Goal: Task Accomplishment & Management: Use online tool/utility

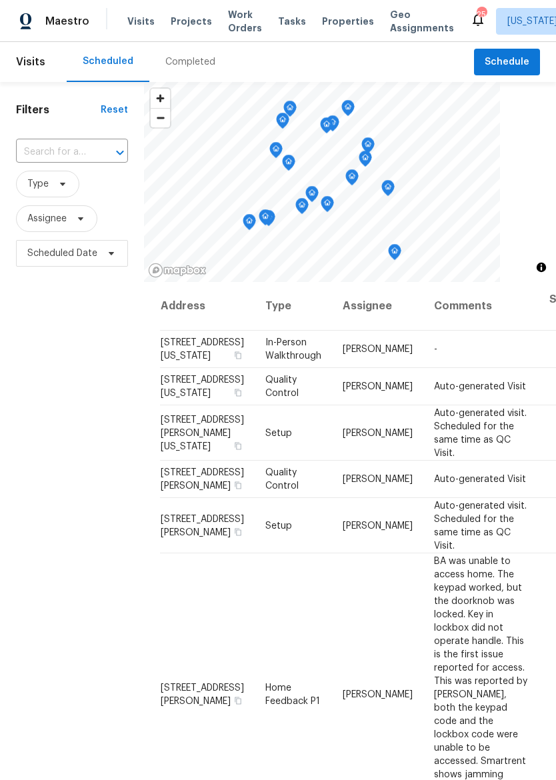
click at [329, 22] on span "Properties" at bounding box center [348, 21] width 52 height 13
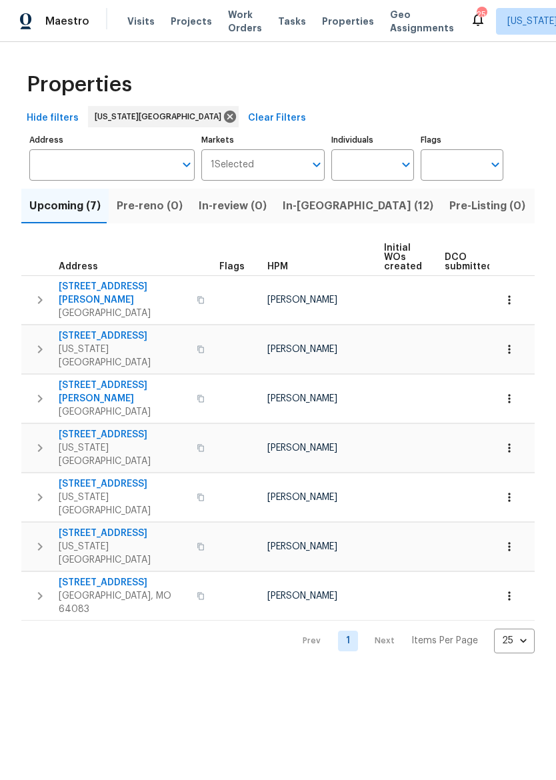
click at [309, 207] on span "In-[GEOGRAPHIC_DATA] (12)" at bounding box center [358, 206] width 151 height 19
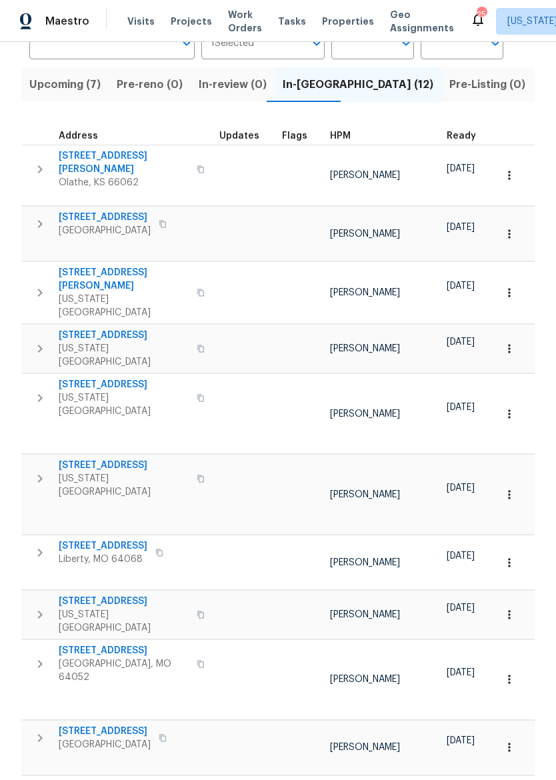
scroll to position [121, 0]
click at [83, 540] on span "1209 Liberty Drive Ter" at bounding box center [103, 546] width 89 height 13
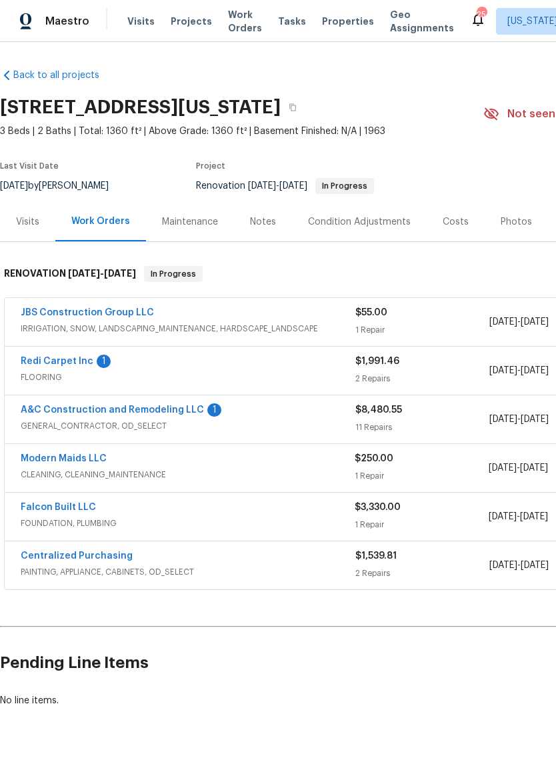
click at [172, 407] on link "A&C Construction and Remodeling LLC" at bounding box center [112, 410] width 183 height 9
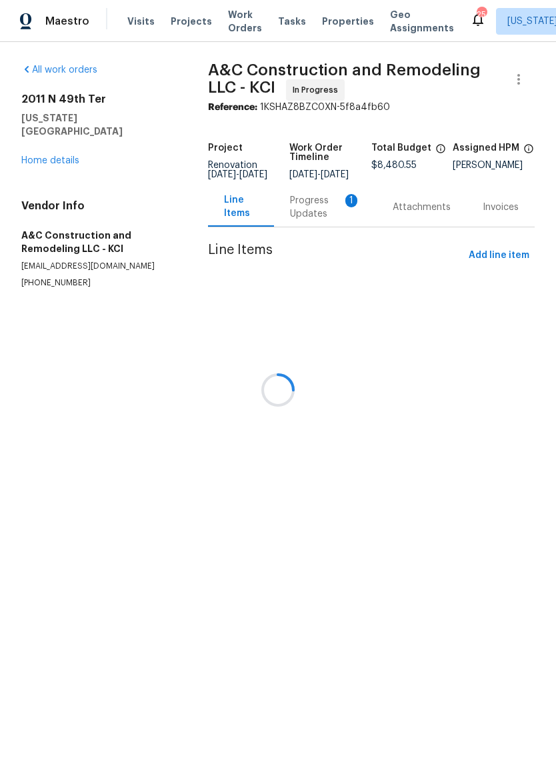
click at [318, 212] on div "Progress Updates 1" at bounding box center [325, 207] width 71 height 27
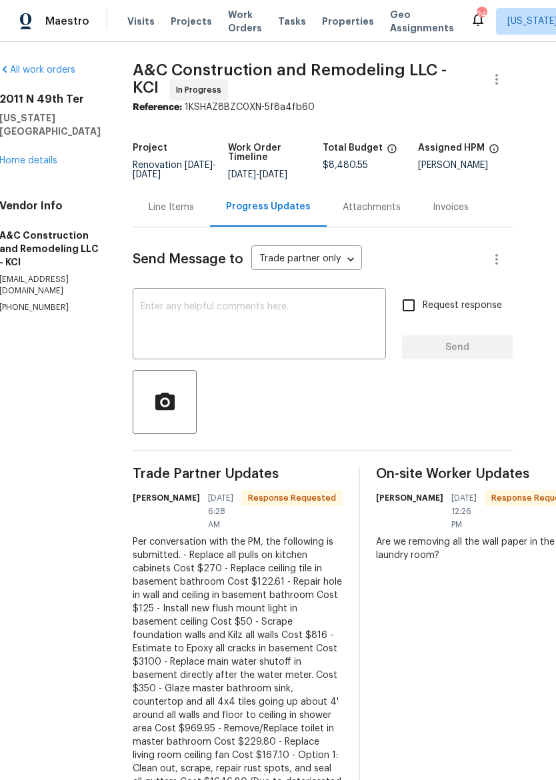
scroll to position [0, 22]
click at [194, 211] on div "Line Items" at bounding box center [171, 207] width 45 height 13
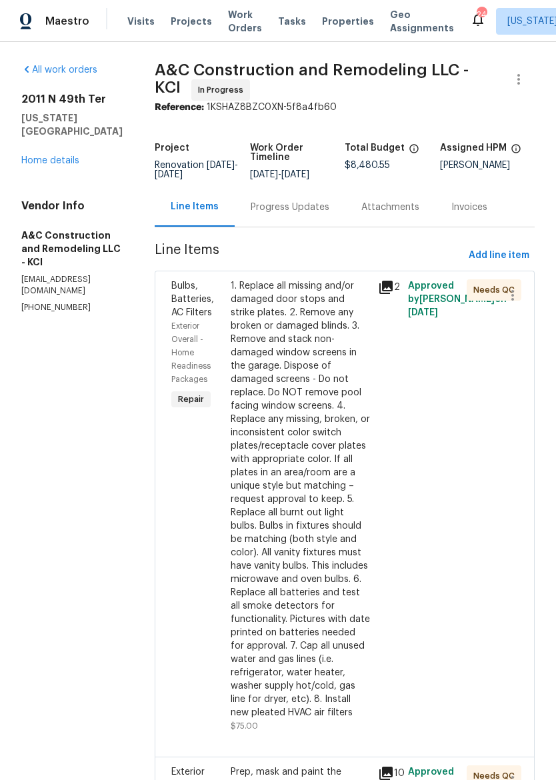
click at [342, 12] on div "Visits Projects Work Orders Tasks Properties Geo Assignments" at bounding box center [298, 21] width 343 height 27
click at [328, 214] on div "Progress Updates" at bounding box center [290, 207] width 79 height 13
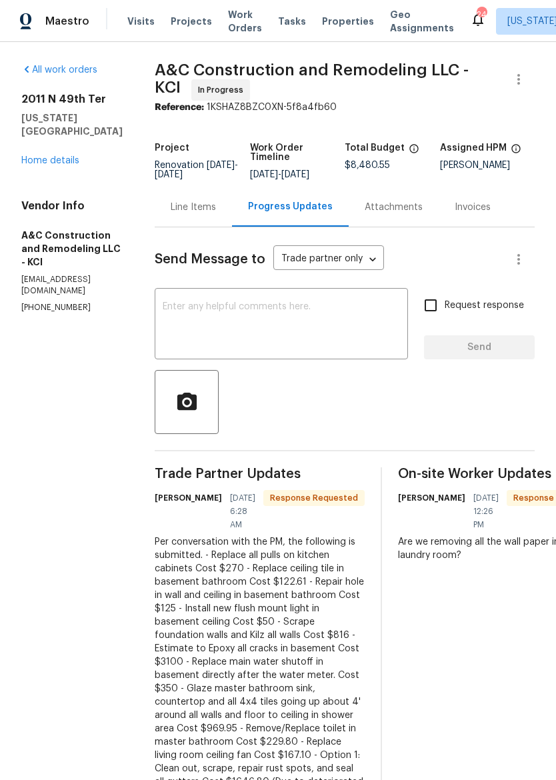
click at [329, 23] on span "Properties" at bounding box center [348, 21] width 52 height 13
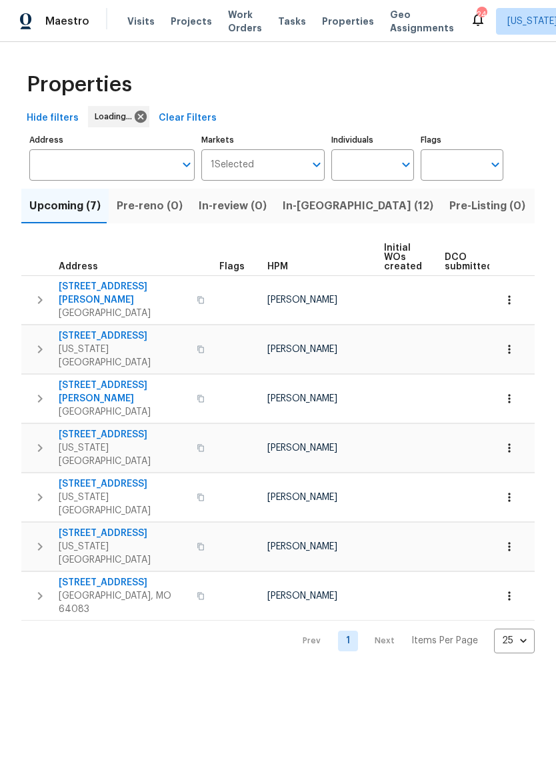
click at [330, 199] on span "In-reno (12)" at bounding box center [358, 206] width 151 height 19
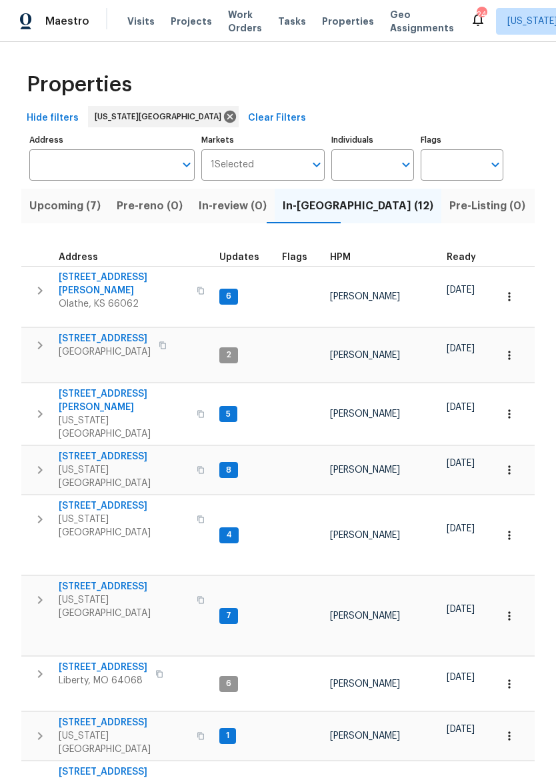
click at [110, 661] on span "1209 Liberty Drive Ter" at bounding box center [103, 667] width 89 height 13
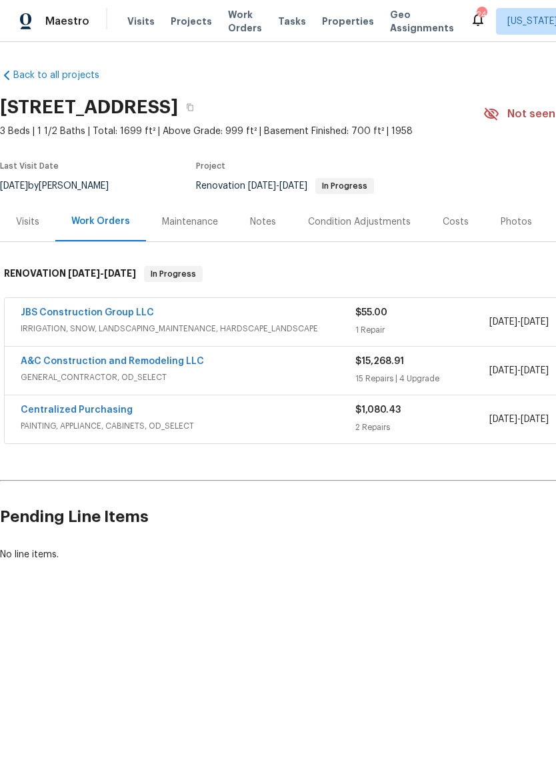
click at [255, 217] on div "Notes" at bounding box center [263, 221] width 26 height 13
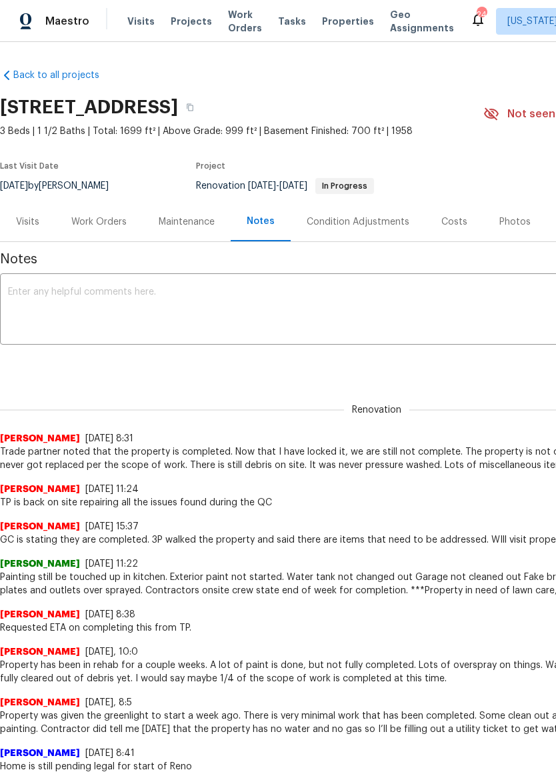
click at [26, 215] on div "Visits" at bounding box center [27, 221] width 23 height 13
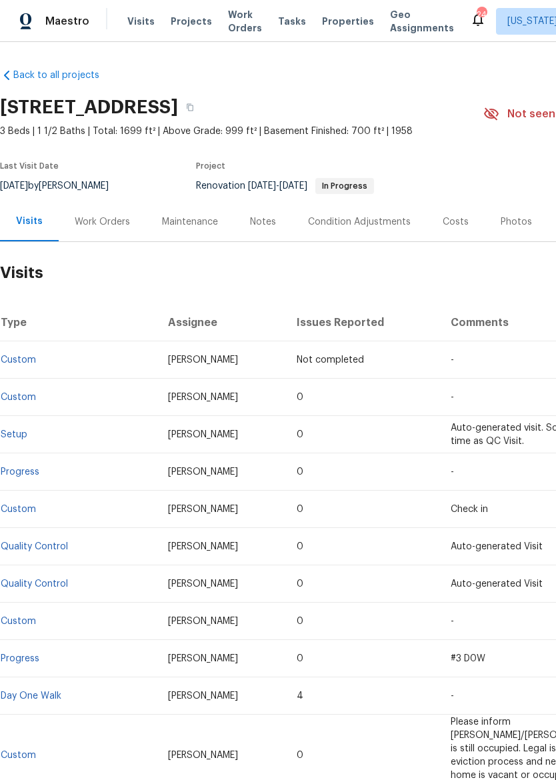
click at [116, 211] on div "Work Orders" at bounding box center [102, 221] width 87 height 39
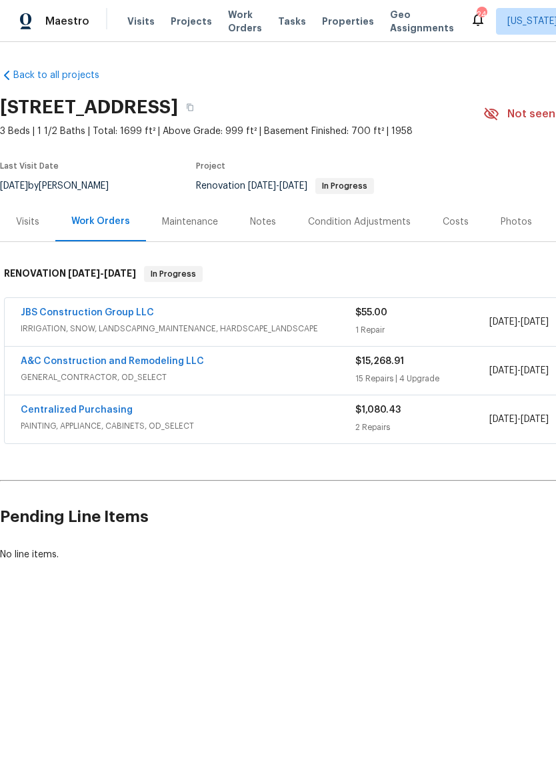
click at [151, 365] on link "A&C Construction and Remodeling LLC" at bounding box center [112, 361] width 183 height 9
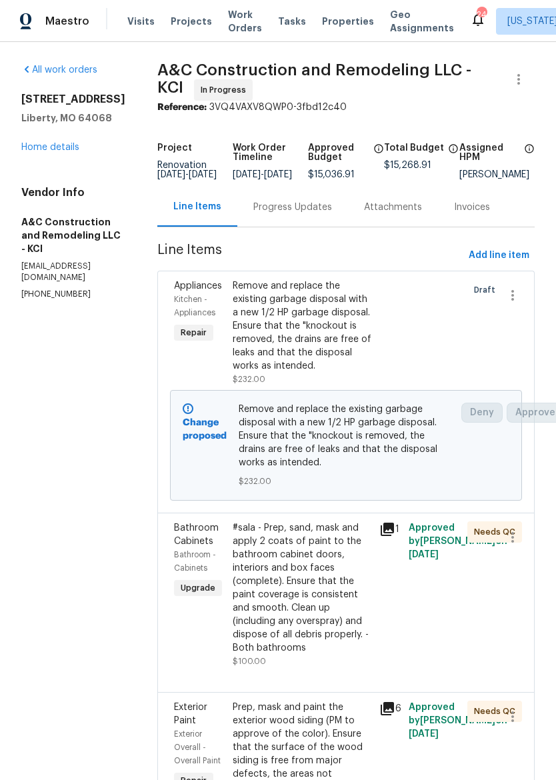
click at [328, 207] on div "Progress Updates" at bounding box center [292, 206] width 111 height 39
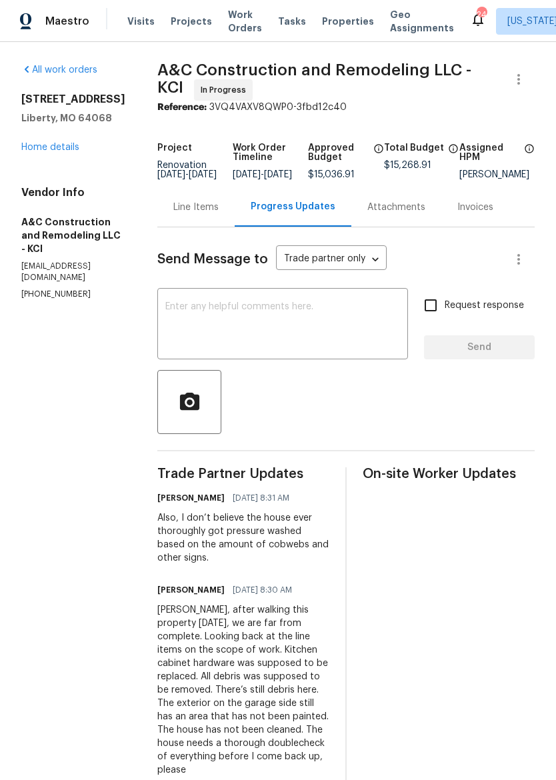
click at [57, 19] on span "Maestro" at bounding box center [67, 21] width 44 height 13
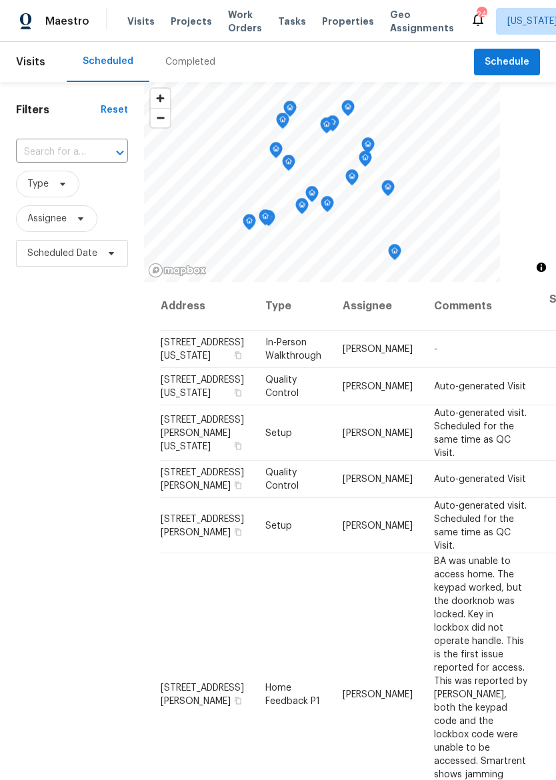
click at [339, 21] on span "Properties" at bounding box center [348, 21] width 52 height 13
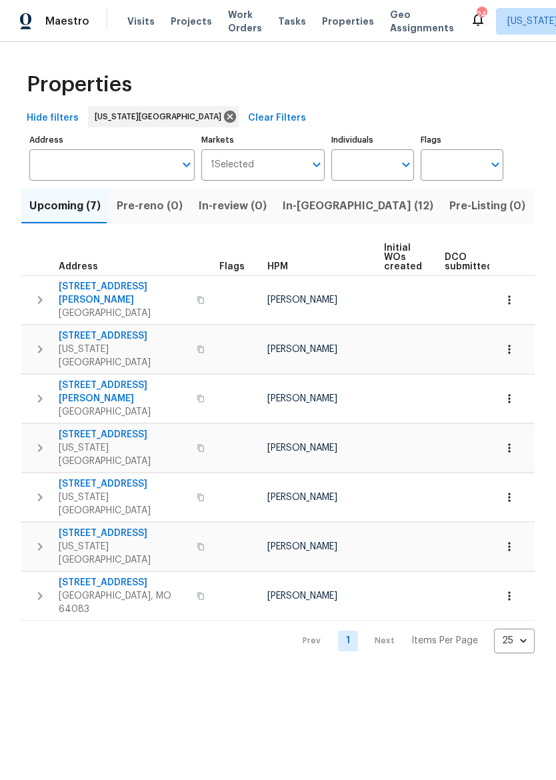
click at [135, 159] on input "Address" at bounding box center [101, 164] width 145 height 31
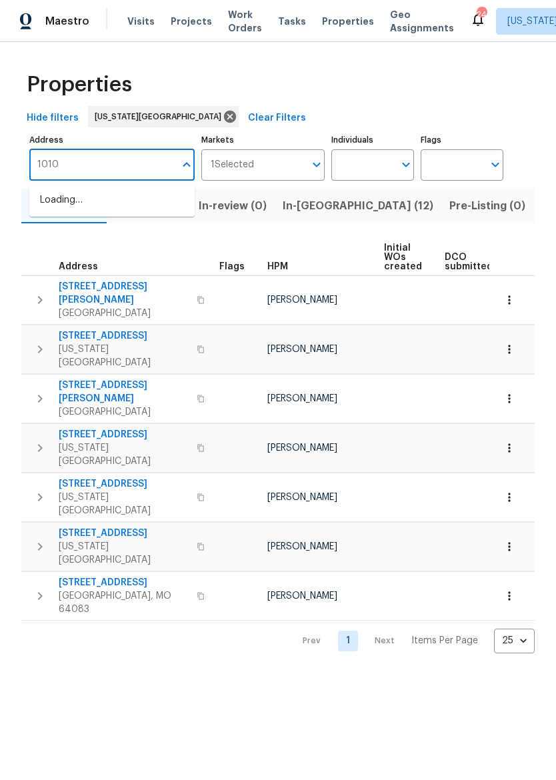
type input "10105"
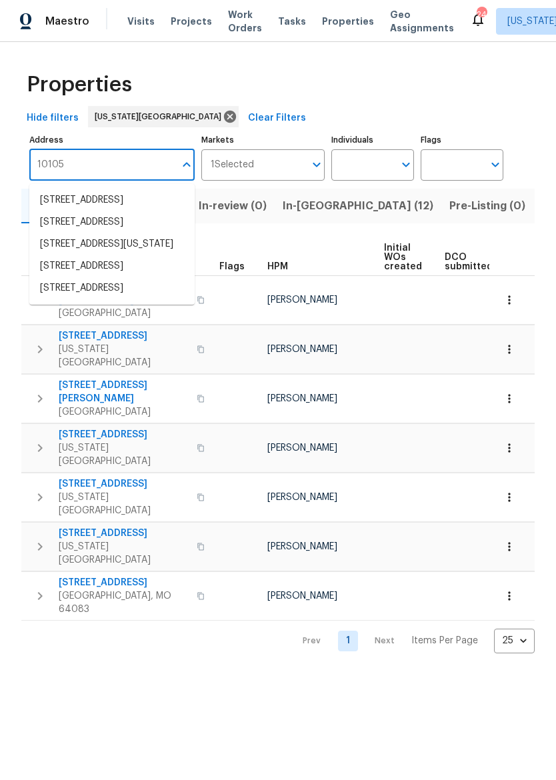
click at [140, 255] on li "10105 River Hills Dr Kansas City MO 64152" at bounding box center [111, 244] width 165 height 22
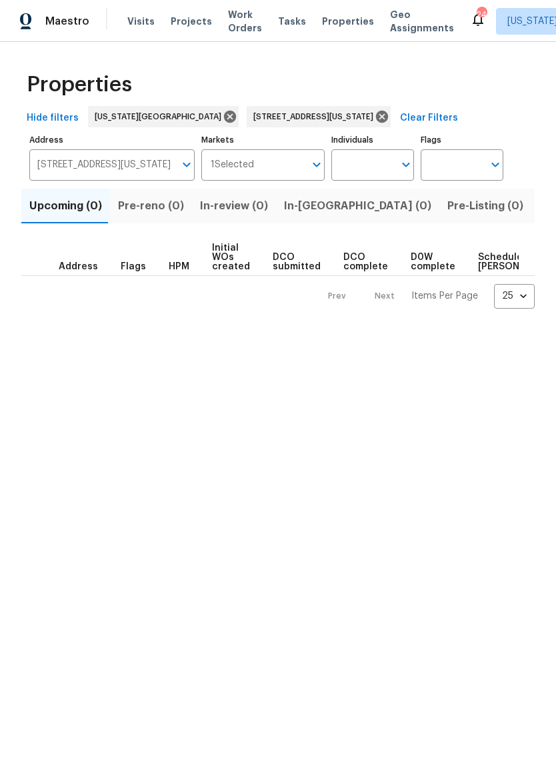
click at [540, 213] on span "Listed (1)" at bounding box center [564, 206] width 48 height 19
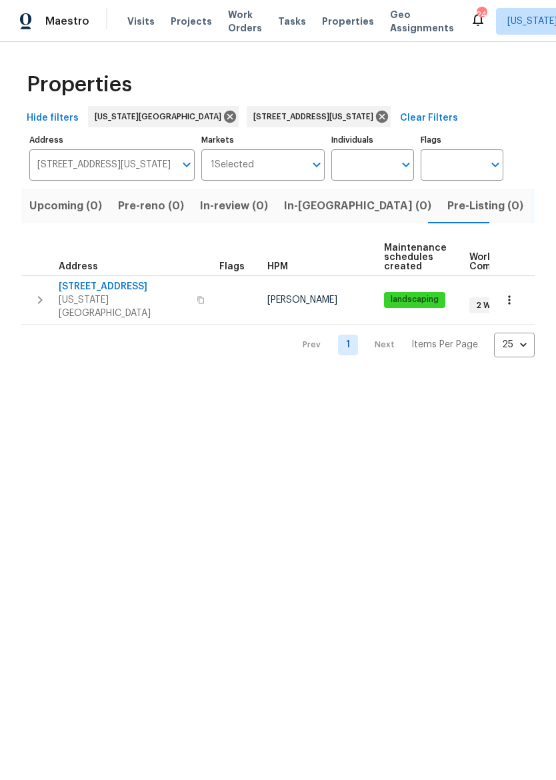
click at [83, 288] on span "10105 River Hills Dr" at bounding box center [124, 286] width 130 height 13
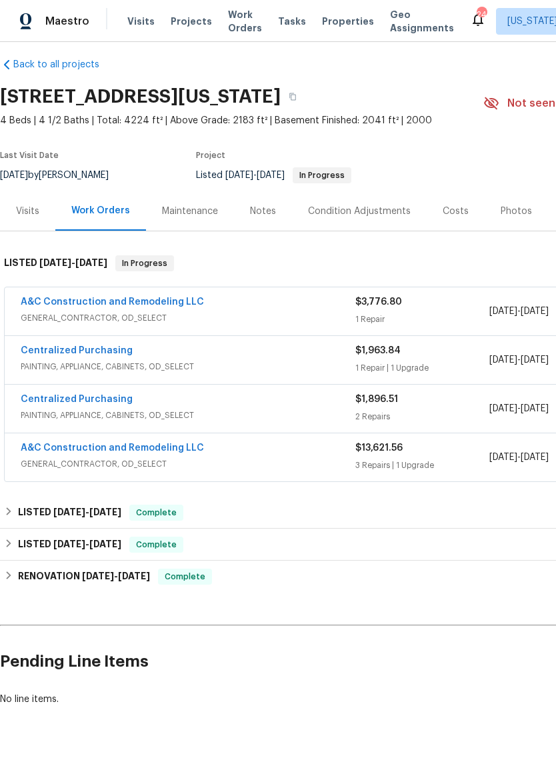
scroll to position [11, 0]
click at [57, 452] on link "A&C Construction and Remodeling LLC" at bounding box center [112, 448] width 183 height 9
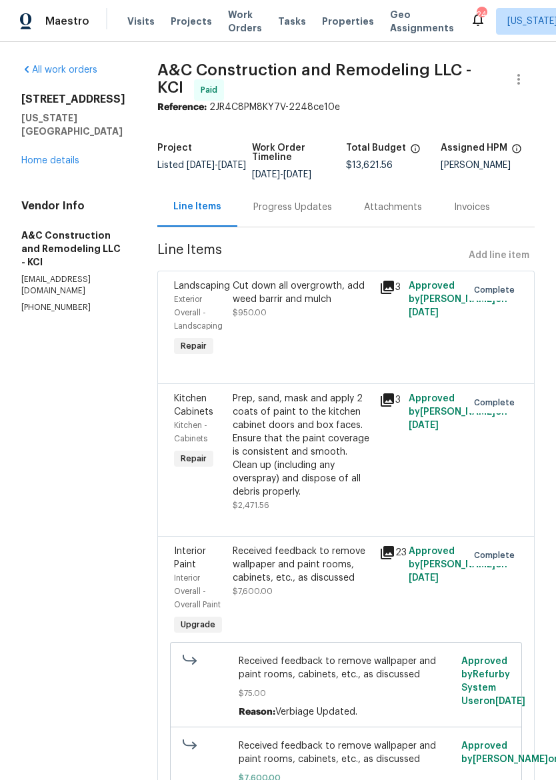
click at [16, 151] on div "All work orders [STREET_ADDRESS][US_STATE] Home details Vendor Info A&C Constru…" at bounding box center [278, 570] width 556 height 1057
click at [35, 156] on link "Home details" at bounding box center [50, 160] width 58 height 9
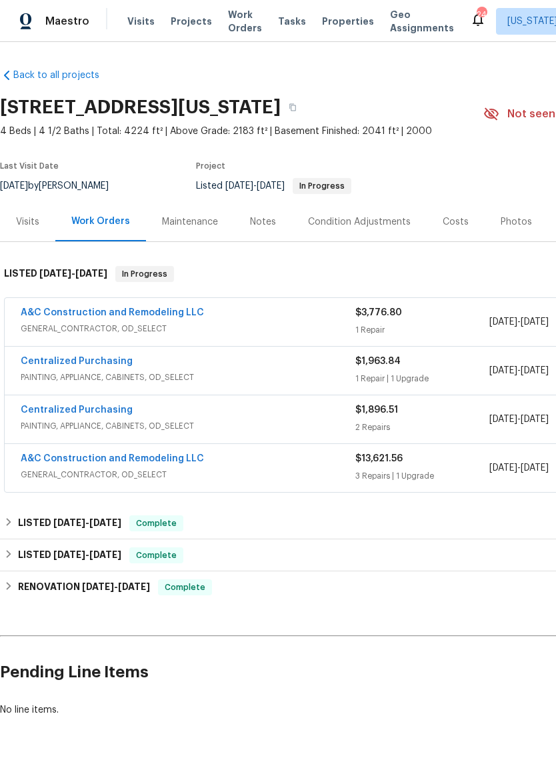
click at [71, 462] on link "A&C Construction and Remodeling LLC" at bounding box center [112, 458] width 183 height 9
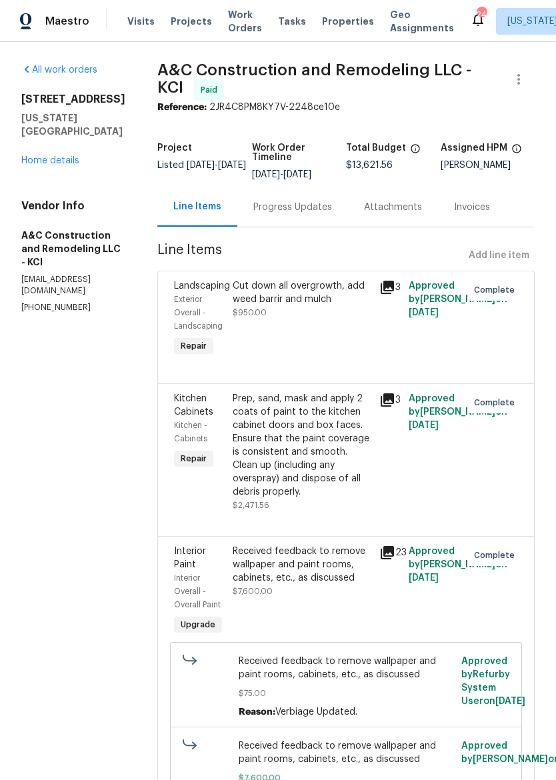
click at [321, 214] on div "Progress Updates" at bounding box center [292, 207] width 79 height 13
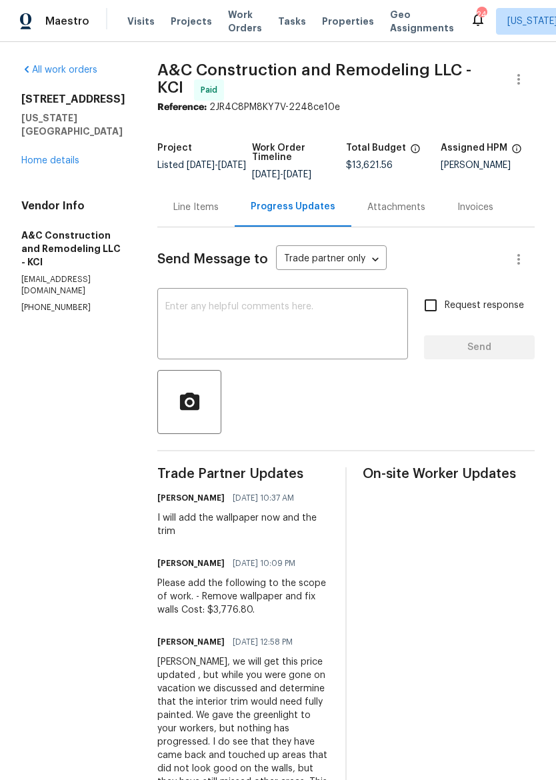
click at [219, 214] on div "Line Items" at bounding box center [195, 207] width 45 height 13
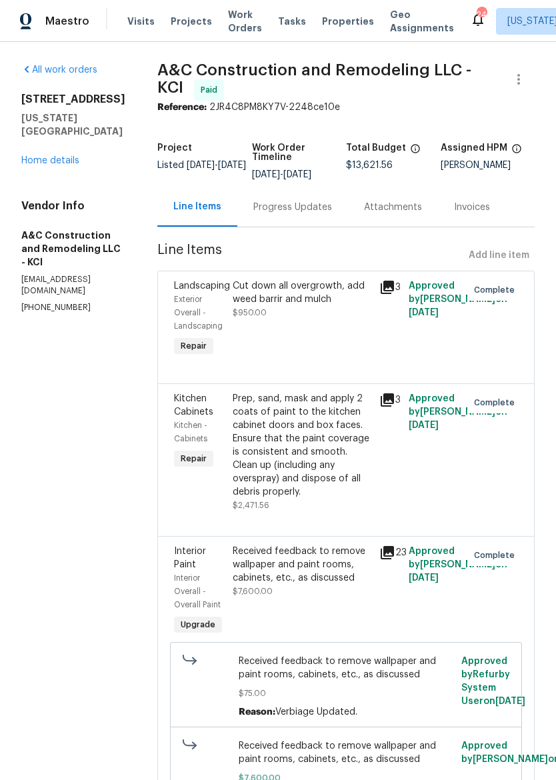
click at [72, 160] on div "All work orders 10105 River Hills Dr Kansas City, MO 64152 Home details Vendor …" at bounding box center [73, 188] width 104 height 250
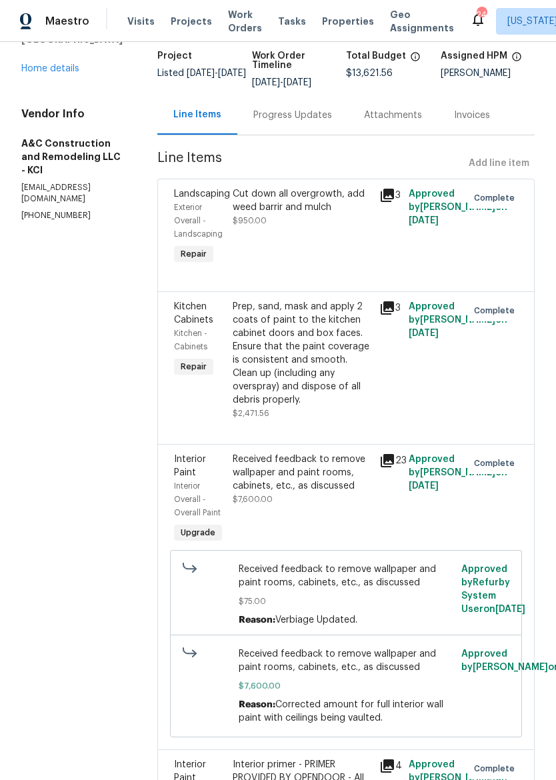
scroll to position [61, 0]
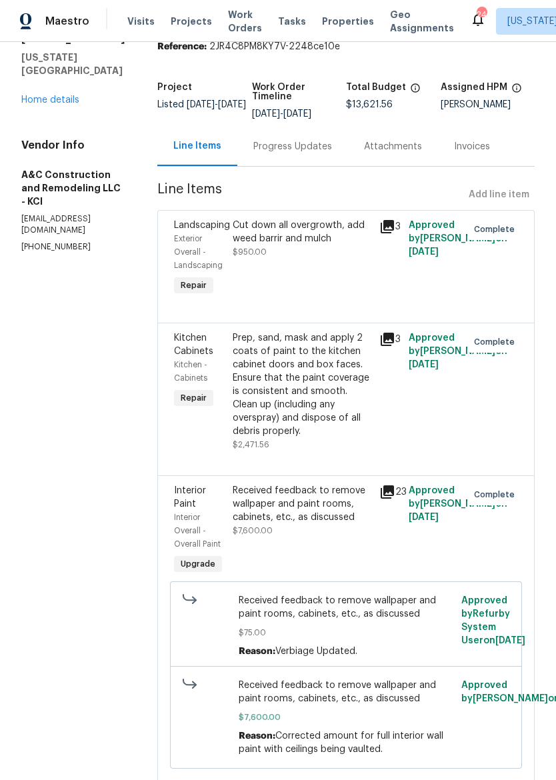
click at [67, 103] on div "All work orders 10105 River Hills Dr Kansas City, MO 64152 Home details Vendor …" at bounding box center [73, 128] width 104 height 250
click at [67, 95] on link "Home details" at bounding box center [50, 99] width 58 height 9
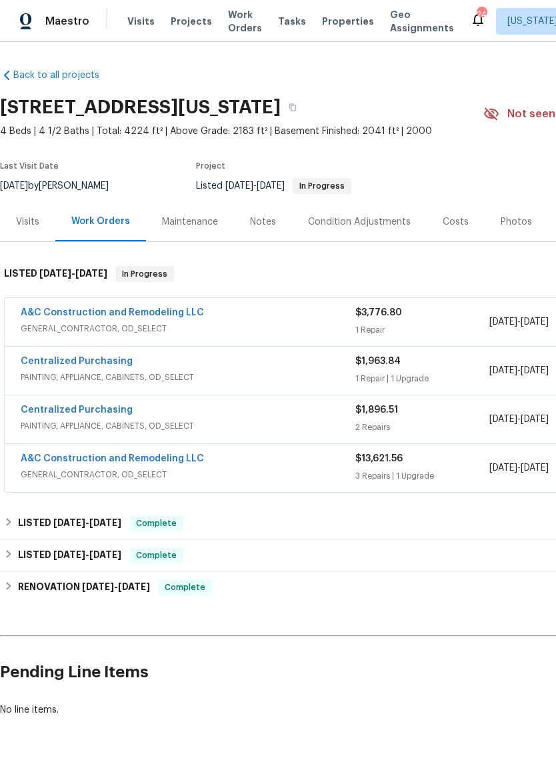
click at [39, 462] on link "A&C Construction and Remodeling LLC" at bounding box center [112, 458] width 183 height 9
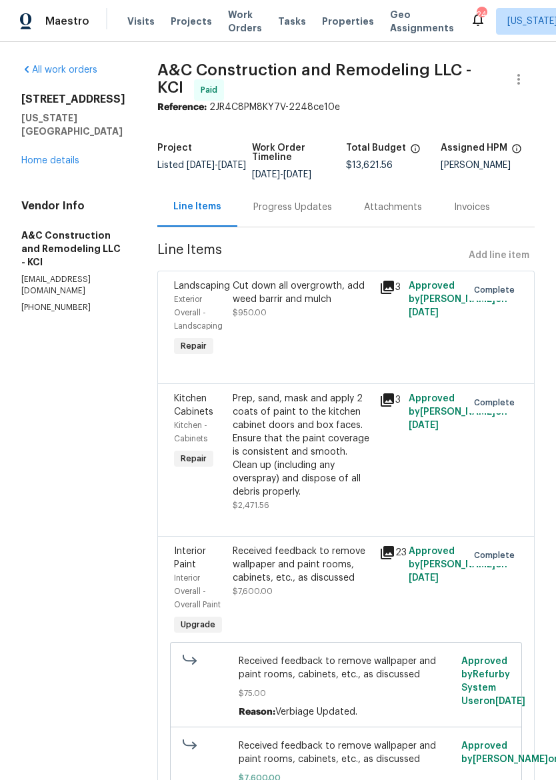
click at [36, 156] on link "Home details" at bounding box center [50, 160] width 58 height 9
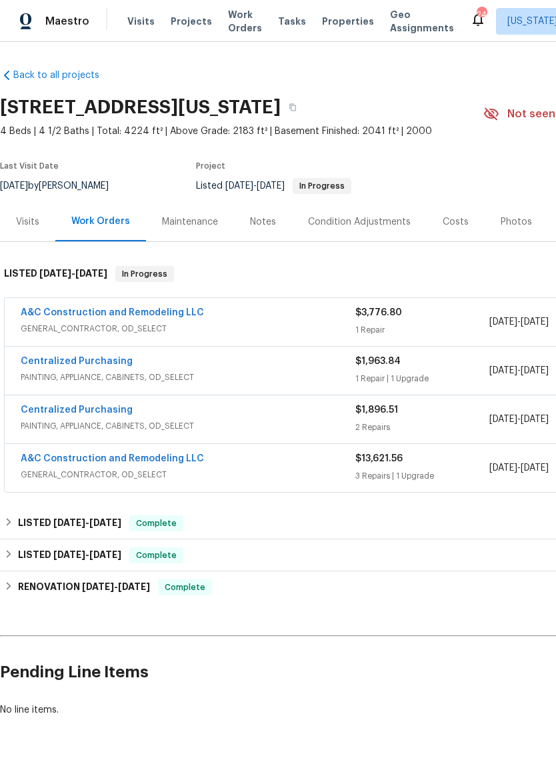
click at [43, 313] on link "A&C Construction and Remodeling LLC" at bounding box center [112, 312] width 183 height 9
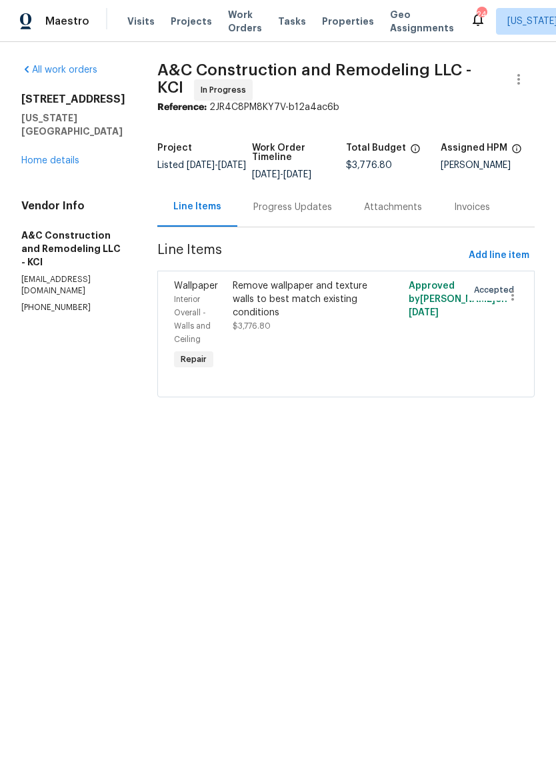
click at [316, 214] on div "Progress Updates" at bounding box center [292, 207] width 79 height 13
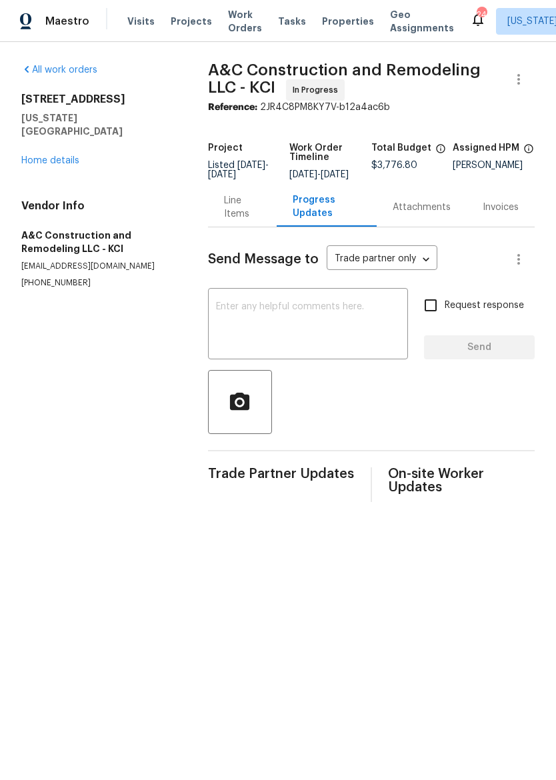
click at [27, 137] on div "10105 River Hills Dr Kansas City, MO 64152 Home details" at bounding box center [98, 130] width 155 height 75
click at [28, 163] on div "All work orders 10105 River Hills Dr Kansas City, MO 64152 Home details Vendor …" at bounding box center [98, 175] width 155 height 225
click at [239, 217] on div "Line Items" at bounding box center [242, 207] width 37 height 27
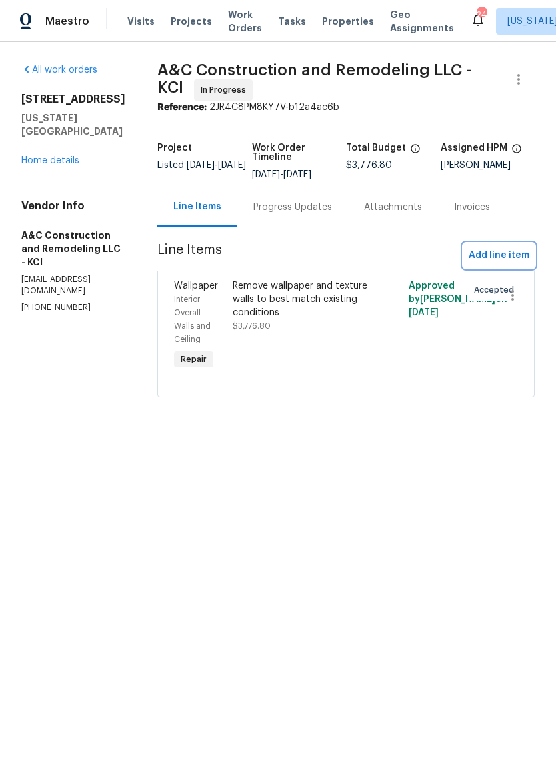
click at [503, 257] on span "Add line item" at bounding box center [499, 255] width 61 height 17
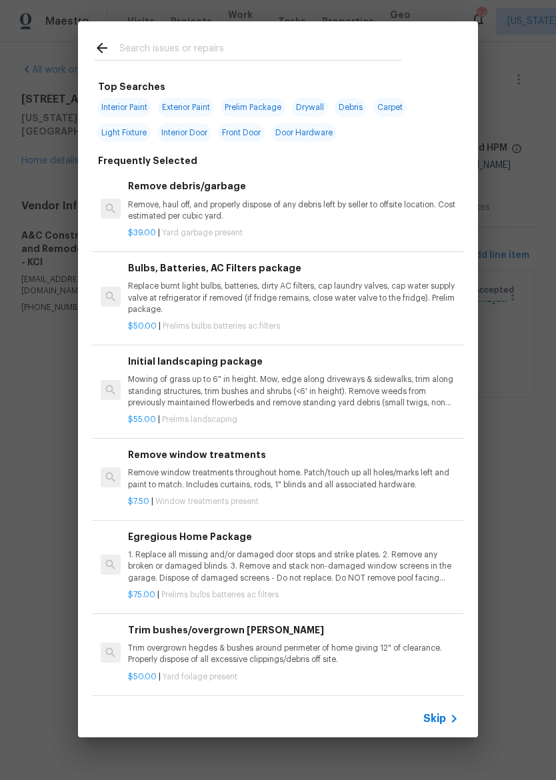
click at [342, 31] on div at bounding box center [248, 47] width 340 height 53
click at [344, 35] on div at bounding box center [248, 47] width 340 height 53
click at [133, 46] on input "text" at bounding box center [260, 50] width 283 height 20
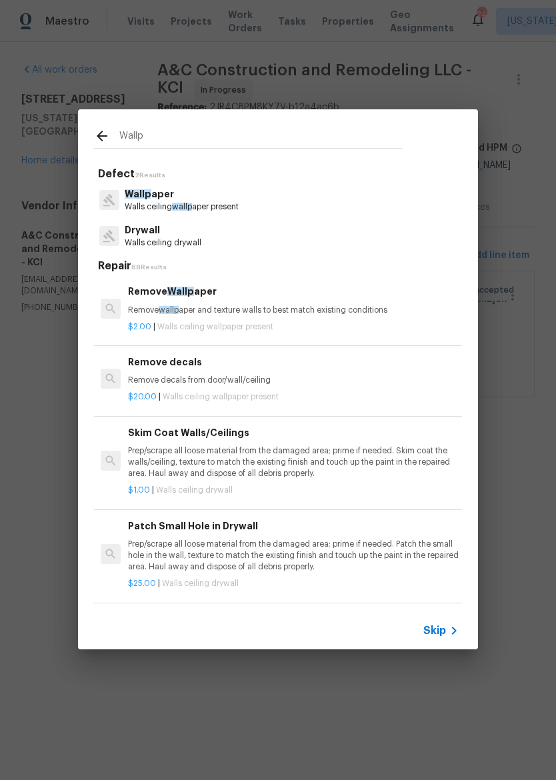
type input "Wallp"
click at [79, 111] on div "Wallp" at bounding box center [248, 135] width 340 height 53
click at [97, 135] on icon at bounding box center [102, 136] width 16 height 16
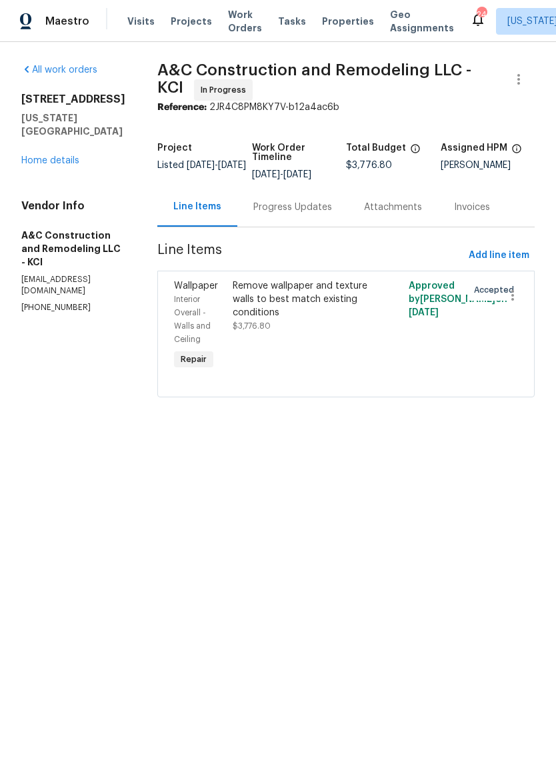
click at [15, 151] on div "All work orders 10105 River Hills Dr Kansas City, MO 64152 Home details Vendor …" at bounding box center [278, 238] width 556 height 393
click at [29, 139] on div "10105 River Hills Dr Kansas City, MO 64152 Home details" at bounding box center [73, 130] width 104 height 75
click at [516, 264] on span "Add line item" at bounding box center [499, 255] width 61 height 17
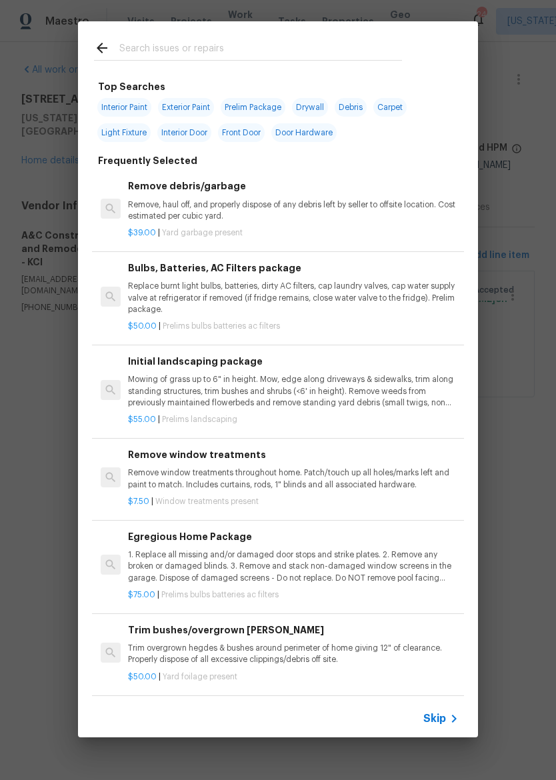
click at [344, 44] on input "text" at bounding box center [260, 50] width 283 height 20
click at [119, 106] on span "Interior Paint" at bounding box center [124, 107] width 54 height 19
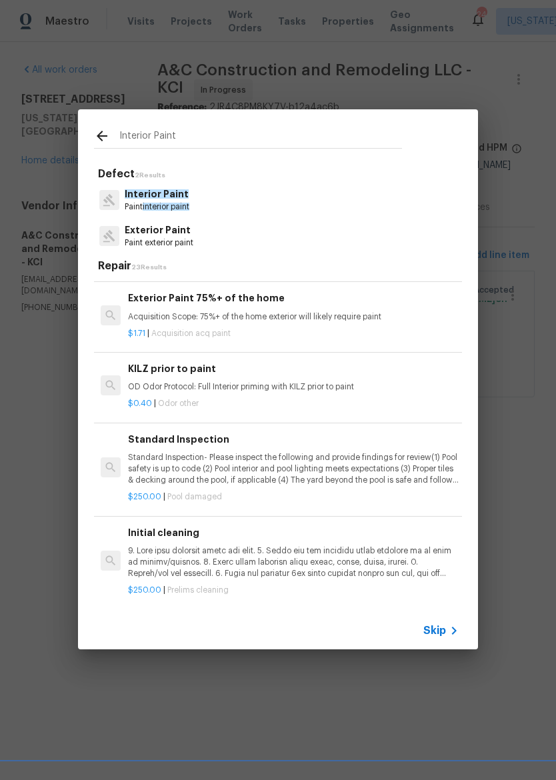
scroll to position [1521, -1]
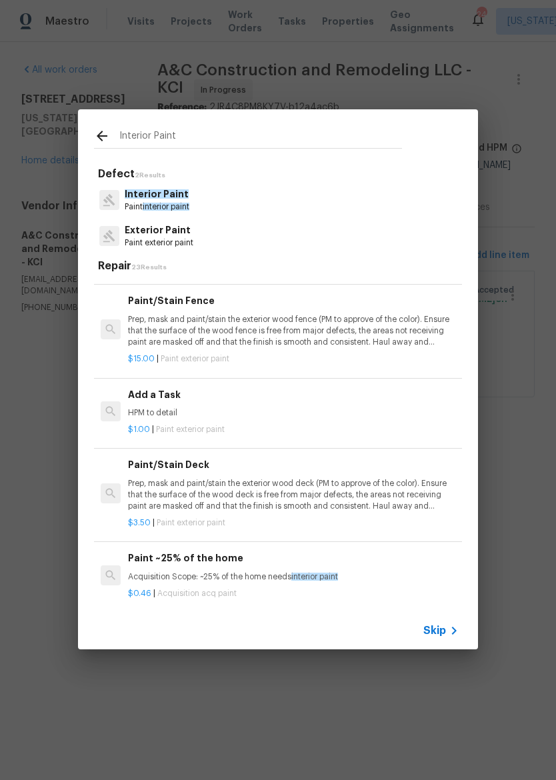
click at [349, 139] on input "Interior Paint" at bounding box center [260, 138] width 283 height 20
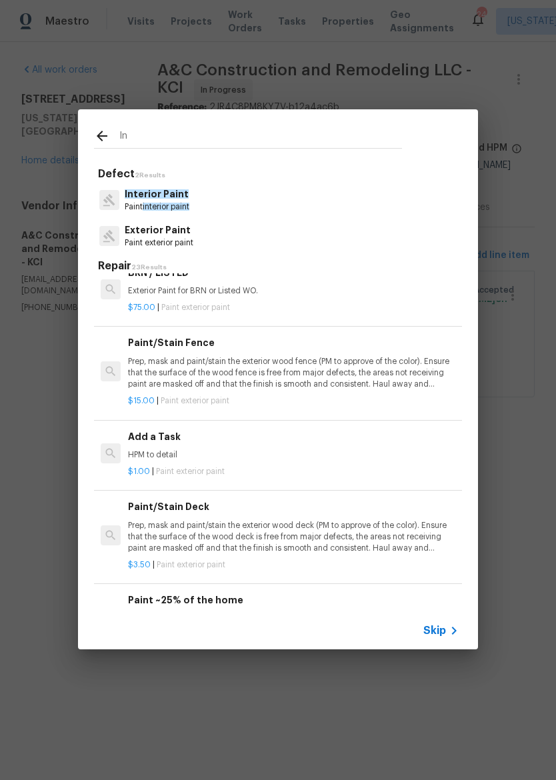
type input "I"
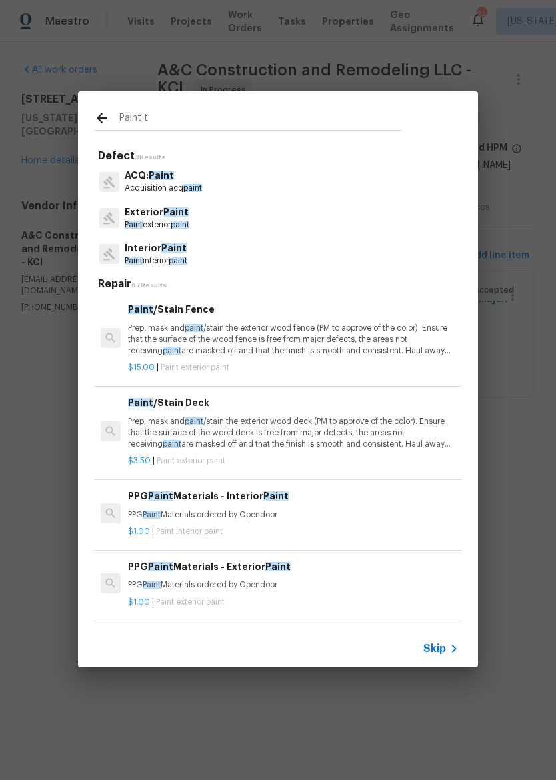
type input "Paint tr"
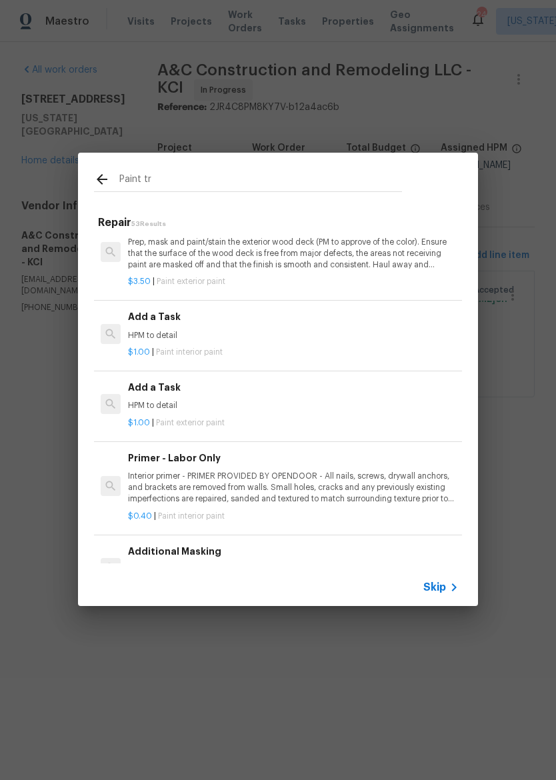
scroll to position [775, 0]
click at [362, 329] on p "HPM to detail" at bounding box center [293, 334] width 331 height 11
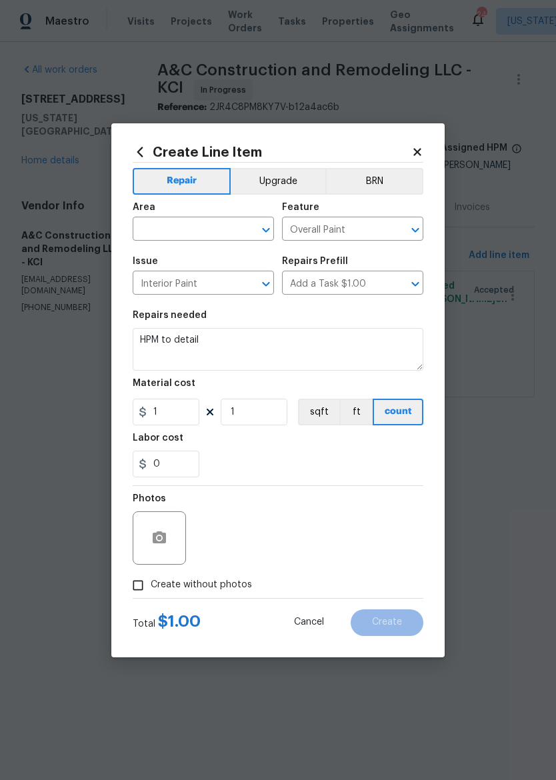
click at [164, 221] on input "text" at bounding box center [185, 230] width 104 height 21
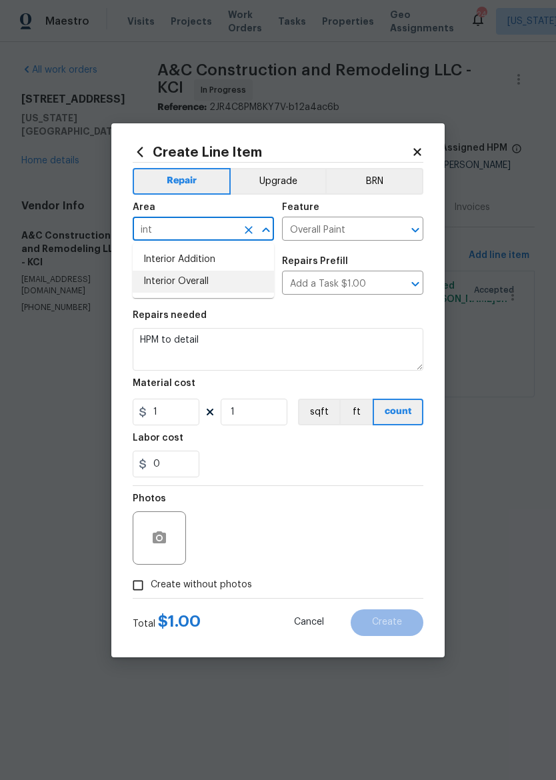
click at [161, 283] on li "Interior Overall" at bounding box center [203, 282] width 141 height 22
type input "Interior Overall"
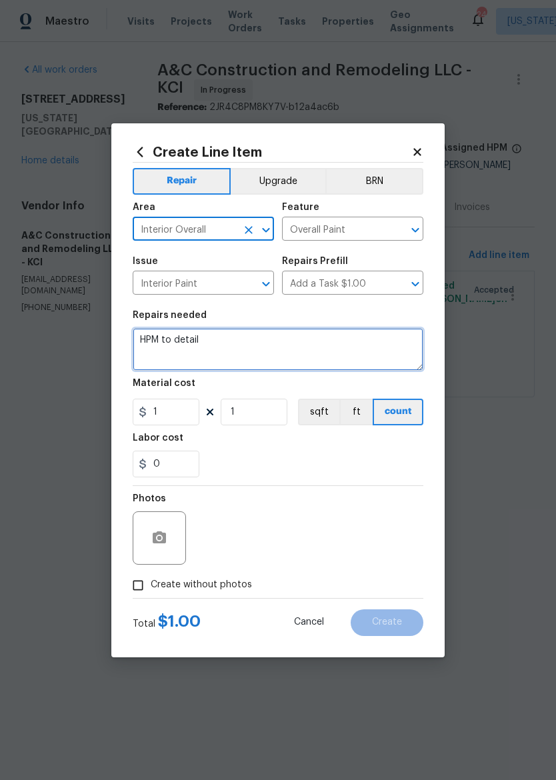
click at [209, 340] on textarea "HPM to detail" at bounding box center [278, 349] width 291 height 43
type textarea "H"
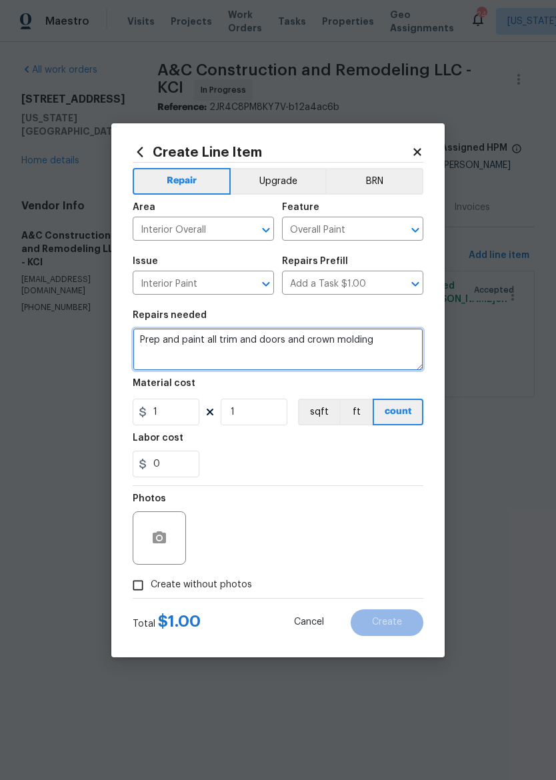
type textarea "Prep and paint all trim and doors and crown molding"
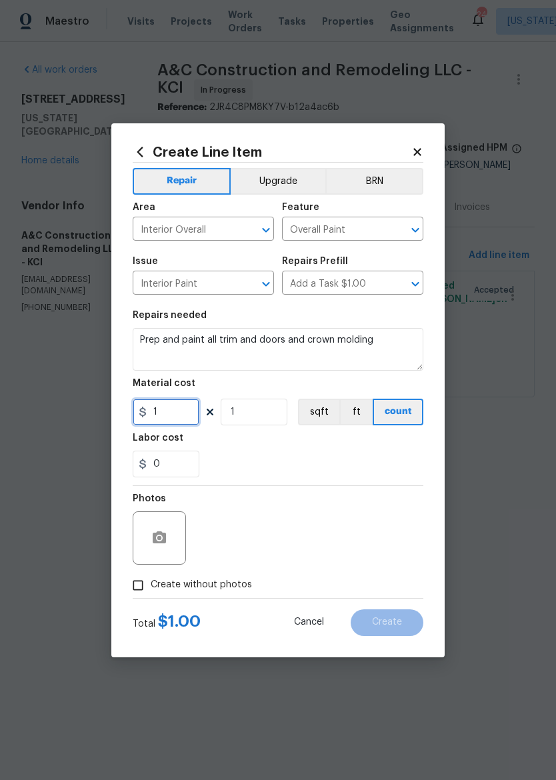
click at [161, 412] on input "1" at bounding box center [166, 412] width 67 height 27
click at [342, 465] on div "0" at bounding box center [278, 464] width 291 height 27
type input "13568"
click at [132, 592] on input "Create without photos" at bounding box center [137, 585] width 25 height 25
checkbox input "true"
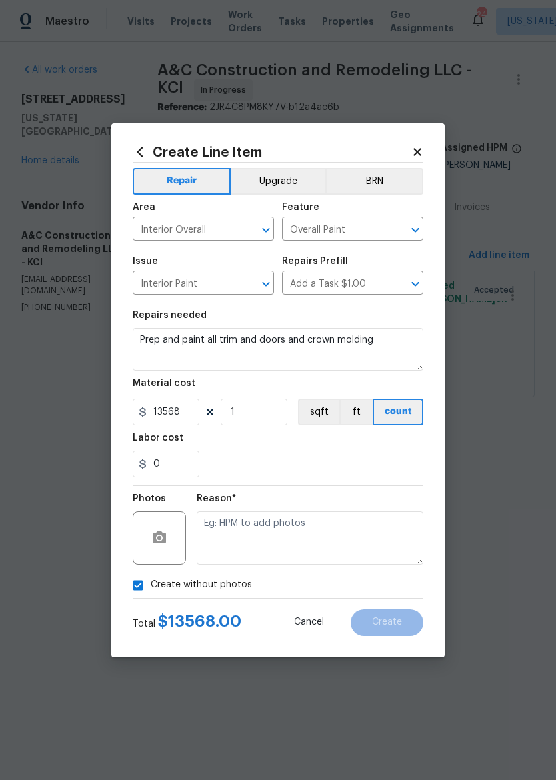
click at [293, 535] on textarea at bounding box center [310, 538] width 227 height 53
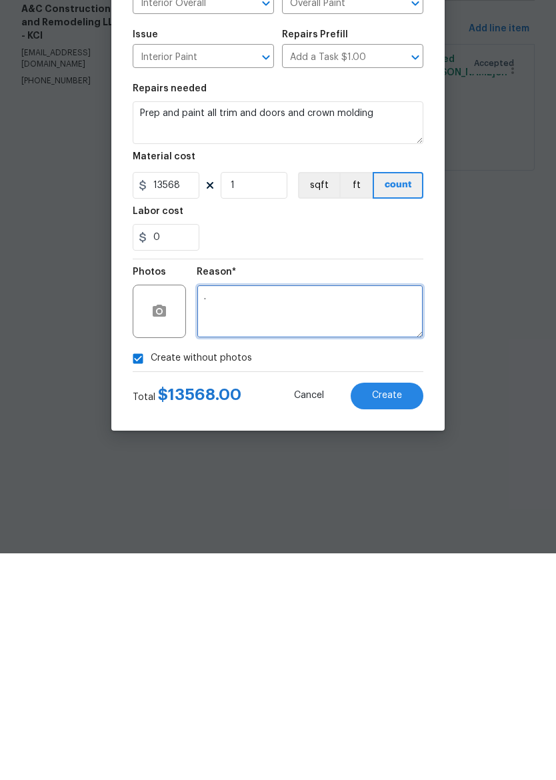
type textarea "."
click at [379, 618] on span "Create" at bounding box center [387, 623] width 30 height 10
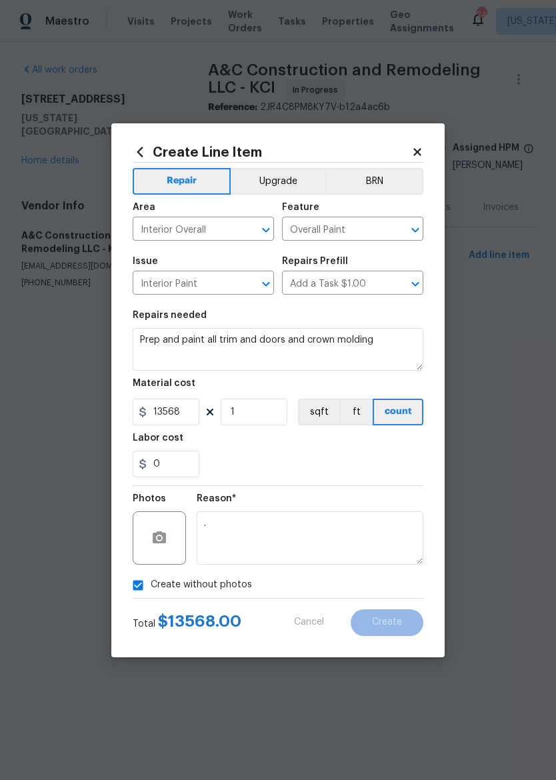
type input "0"
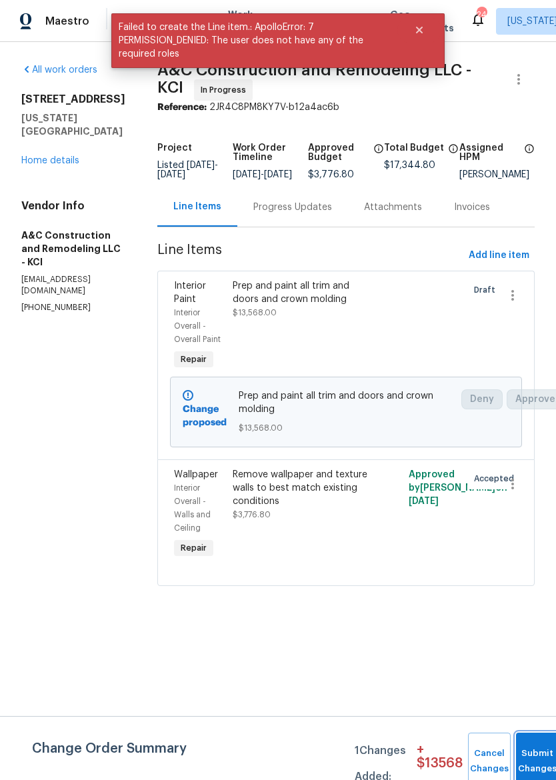
click at [539, 750] on button "Submit Changes" at bounding box center [537, 761] width 43 height 57
click at [537, 755] on button "Submit Changes" at bounding box center [537, 761] width 43 height 57
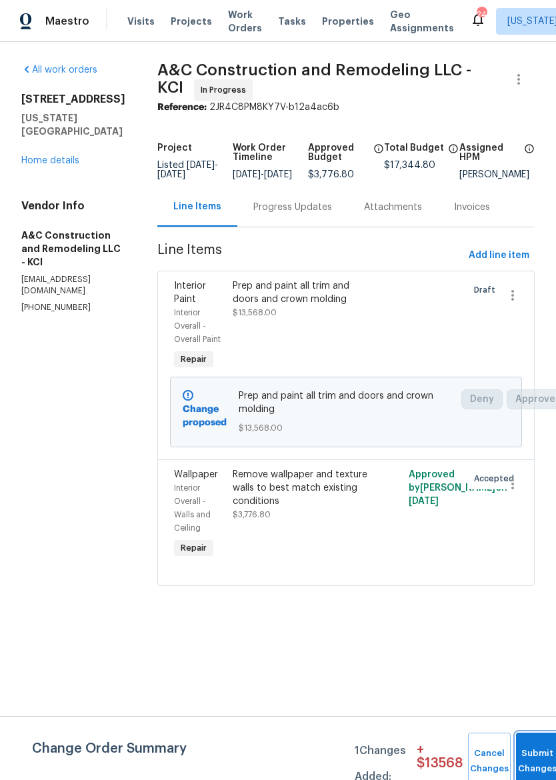
click at [529, 749] on button "Submit Changes" at bounding box center [537, 761] width 43 height 57
click at [538, 762] on span "Submit Changes" at bounding box center [537, 761] width 29 height 31
click at [537, 762] on span "Submit Changes" at bounding box center [537, 761] width 29 height 31
click at [36, 167] on div "All work orders 10105 River Hills Dr Kansas City, MO 64152 Home details Vendor …" at bounding box center [73, 188] width 104 height 250
click at [30, 156] on link "Home details" at bounding box center [50, 160] width 58 height 9
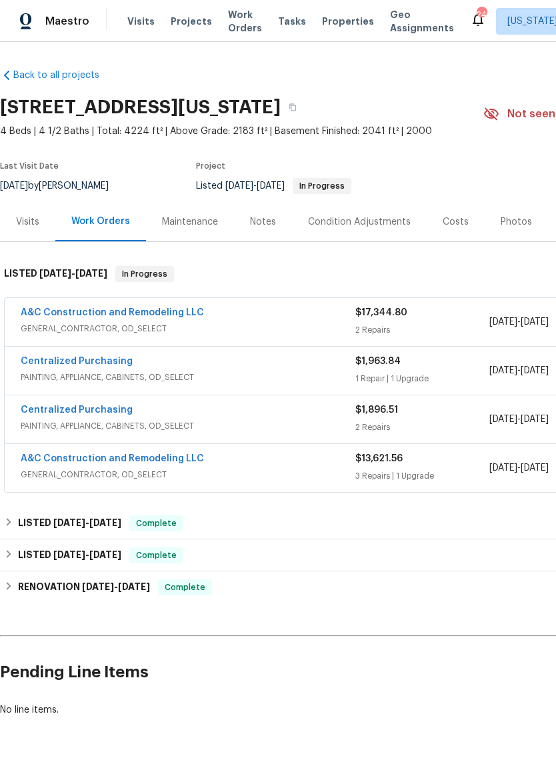
click at [41, 312] on link "A&C Construction and Remodeling LLC" at bounding box center [112, 312] width 183 height 9
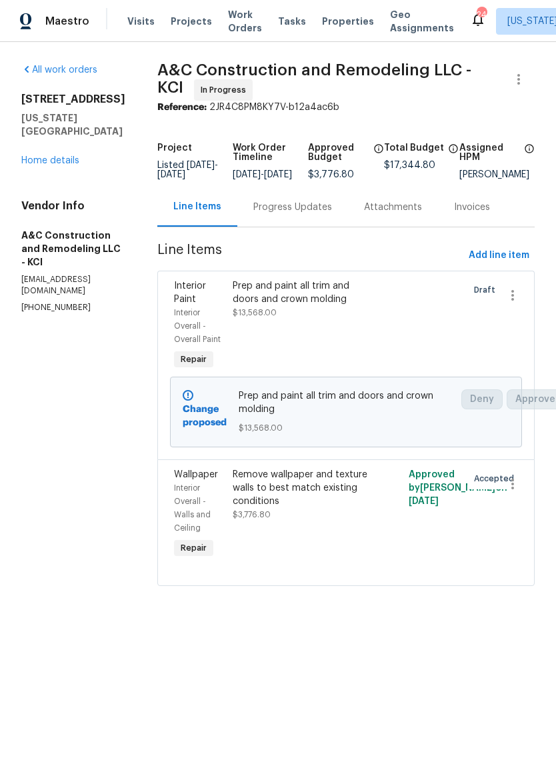
click at [31, 21] on img at bounding box center [26, 21] width 12 height 17
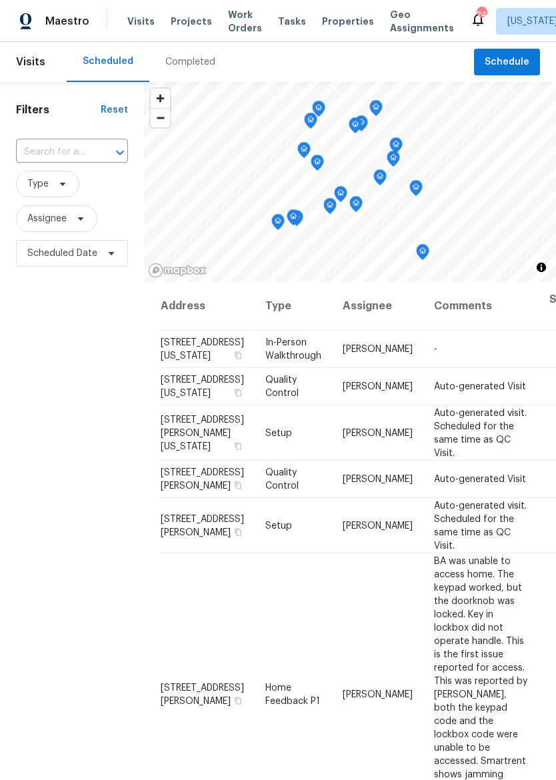
click at [333, 17] on span "Properties" at bounding box center [348, 21] width 52 height 13
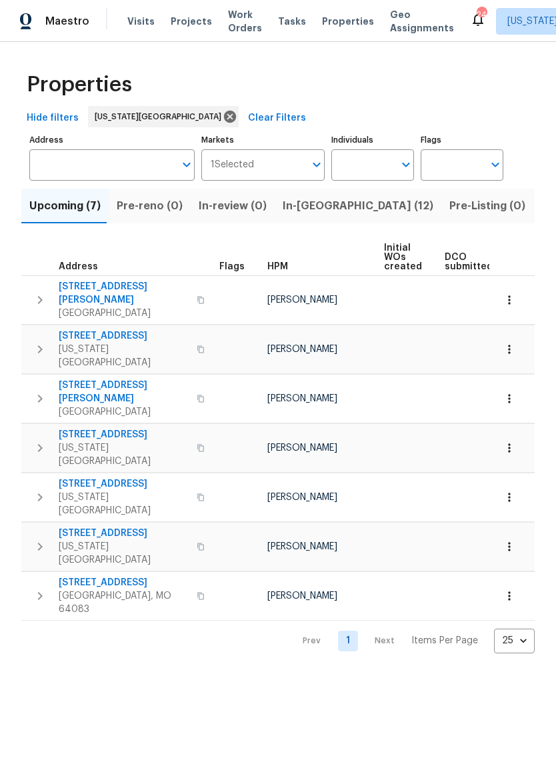
click at [332, 191] on button "In-reno (12)" at bounding box center [358, 206] width 167 height 35
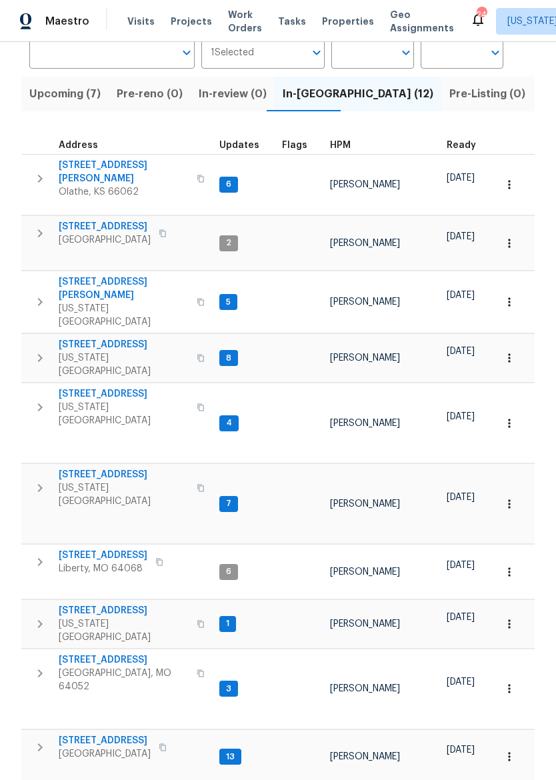
scroll to position [111, 0]
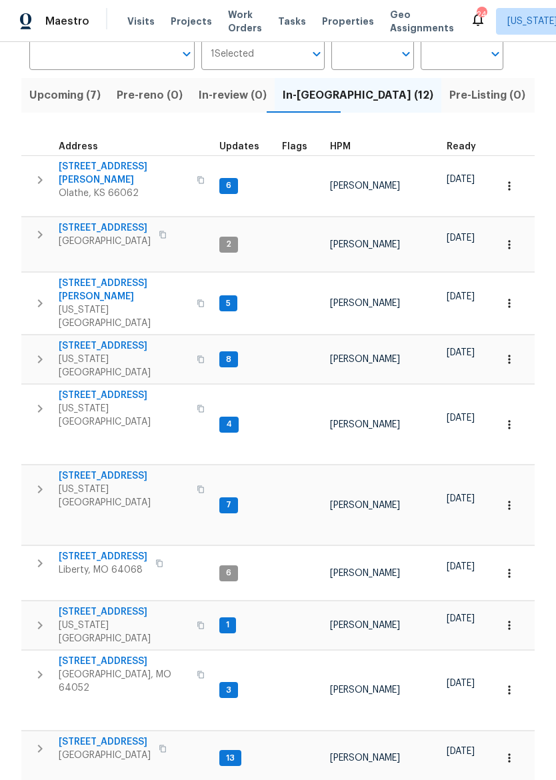
click at [193, 281] on button "button" at bounding box center [201, 303] width 16 height 45
click at [39, 295] on icon "button" at bounding box center [40, 303] width 16 height 16
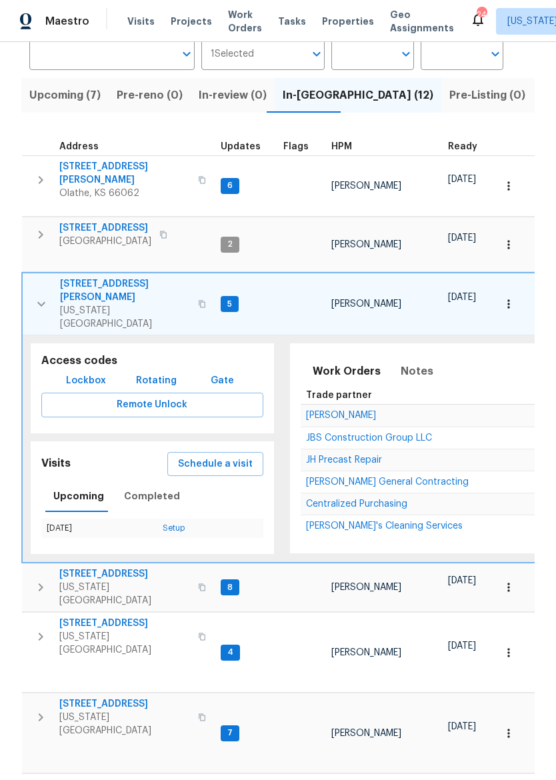
click at [71, 373] on span "Lockbox" at bounding box center [86, 381] width 40 height 17
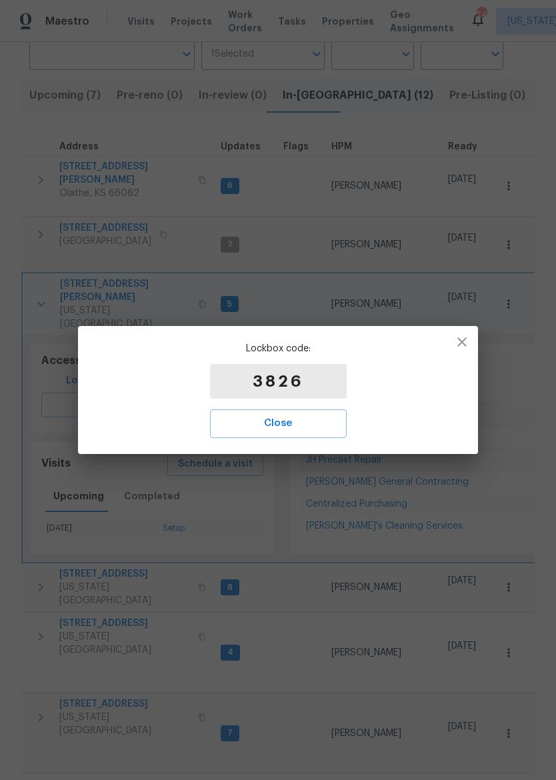
click at [279, 418] on span "Close" at bounding box center [278, 423] width 107 height 17
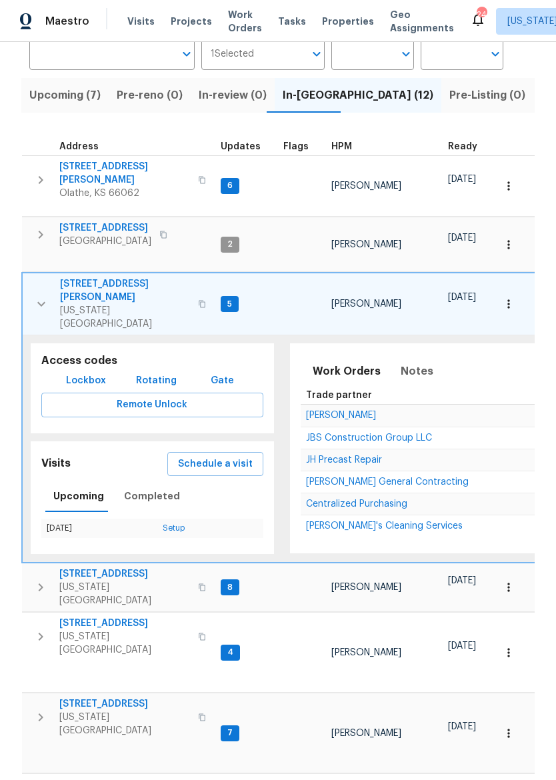
click at [68, 97] on span "Upcoming (7)" at bounding box center [64, 95] width 71 height 19
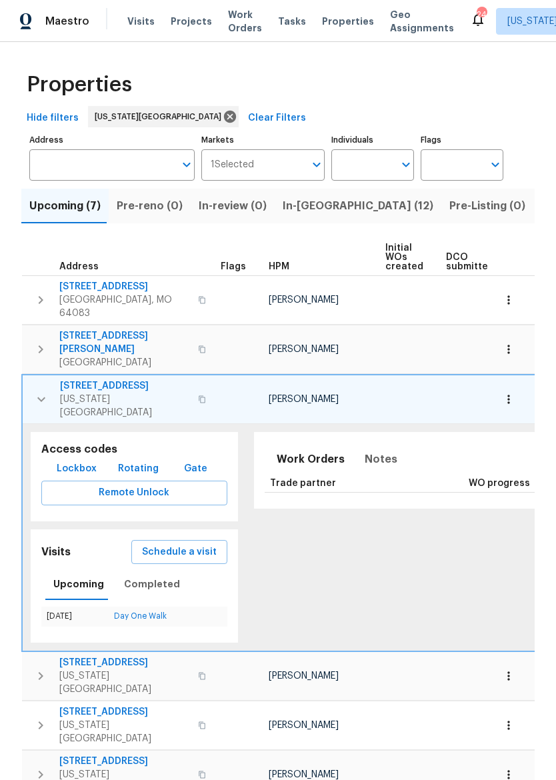
click at [37, 392] on icon "button" at bounding box center [41, 400] width 16 height 16
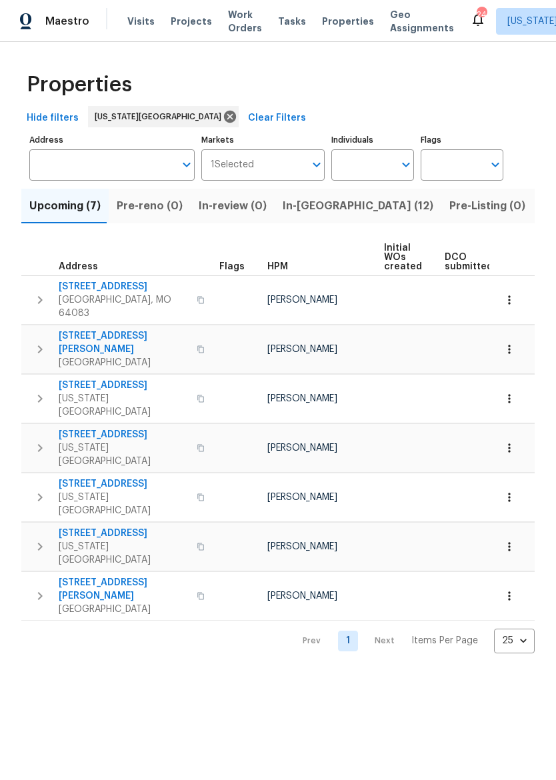
click at [308, 211] on span "In-reno (12)" at bounding box center [358, 206] width 151 height 19
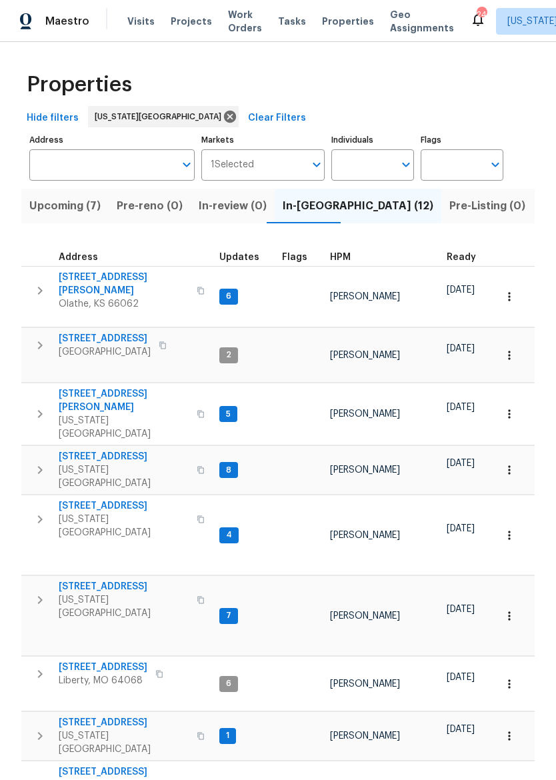
click at [85, 450] on span "623 N 62nd Pl" at bounding box center [124, 456] width 130 height 13
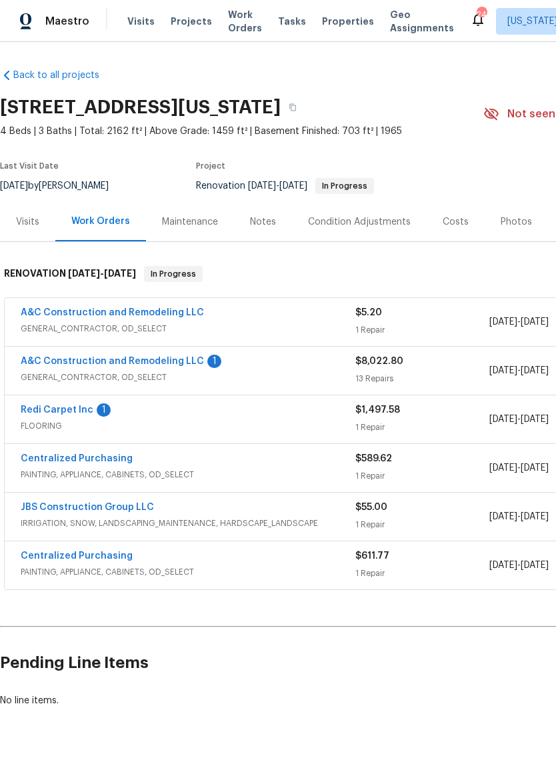
click at [173, 360] on link "A&C Construction and Remodeling LLC" at bounding box center [112, 361] width 183 height 9
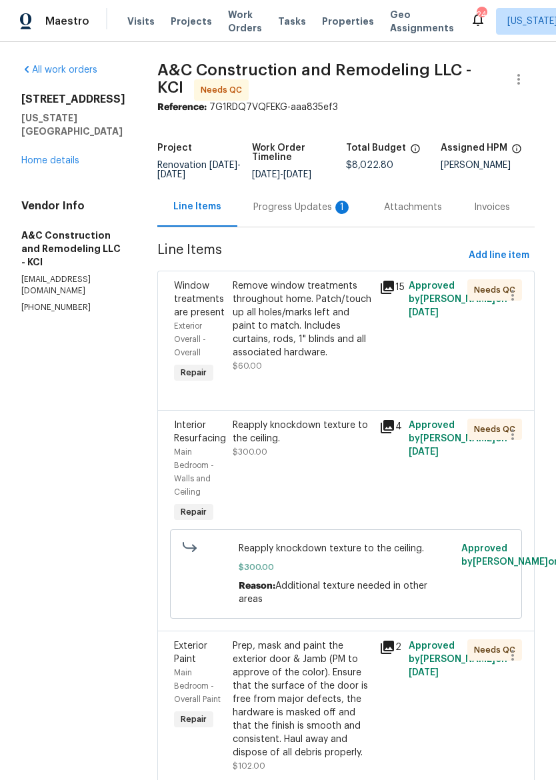
click at [314, 214] on div "Progress Updates 1" at bounding box center [302, 207] width 99 height 13
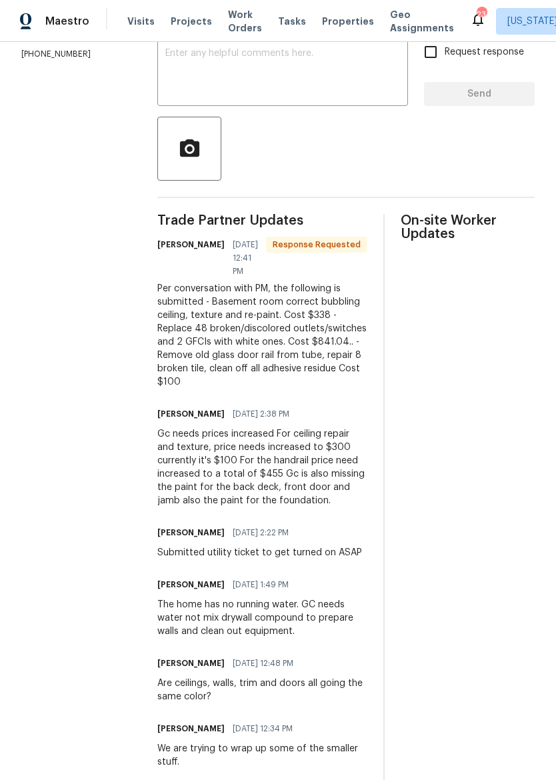
scroll to position [254, 0]
click at [360, 490] on div "Gc needs prices increased For ceiling repair and texture, price needs increased…" at bounding box center [262, 467] width 210 height 80
click at [394, 358] on div "Trade Partner Updates Charles Alsup 09/23/2025 12:41 PM Response Requested Per …" at bounding box center [346, 557] width 378 height 688
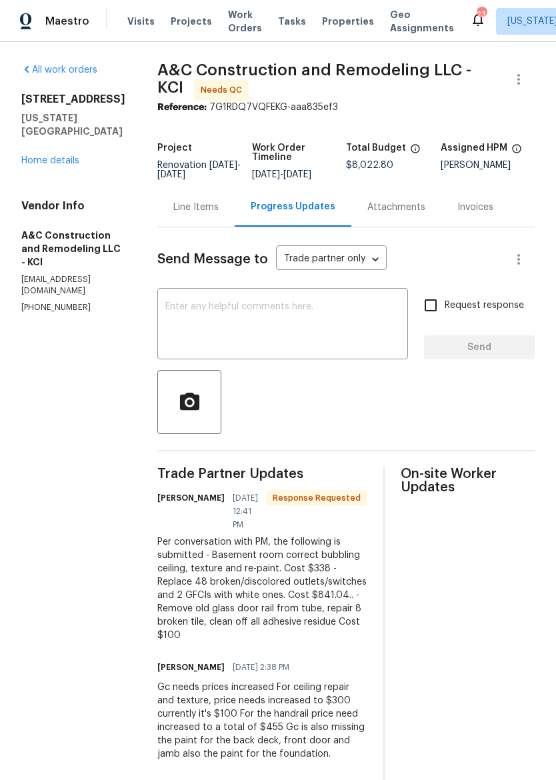
scroll to position [0, 0]
click at [219, 213] on div "Line Items" at bounding box center [195, 207] width 45 height 13
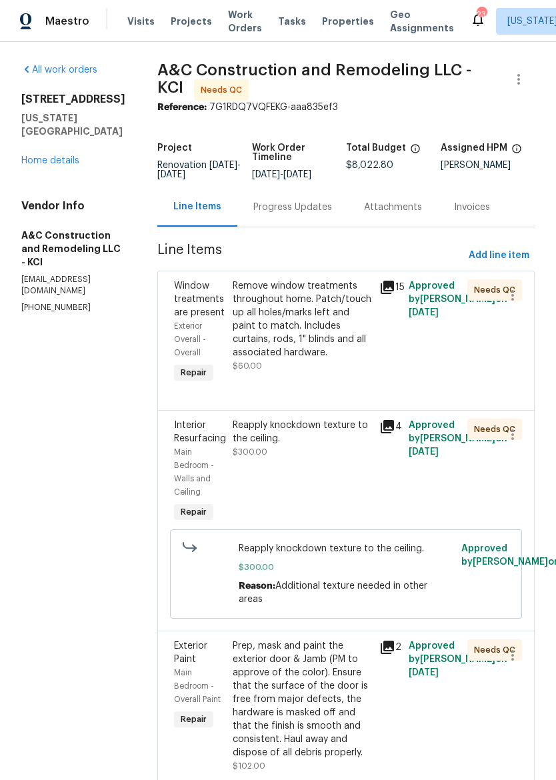
click at [326, 25] on span "Properties" at bounding box center [348, 21] width 52 height 13
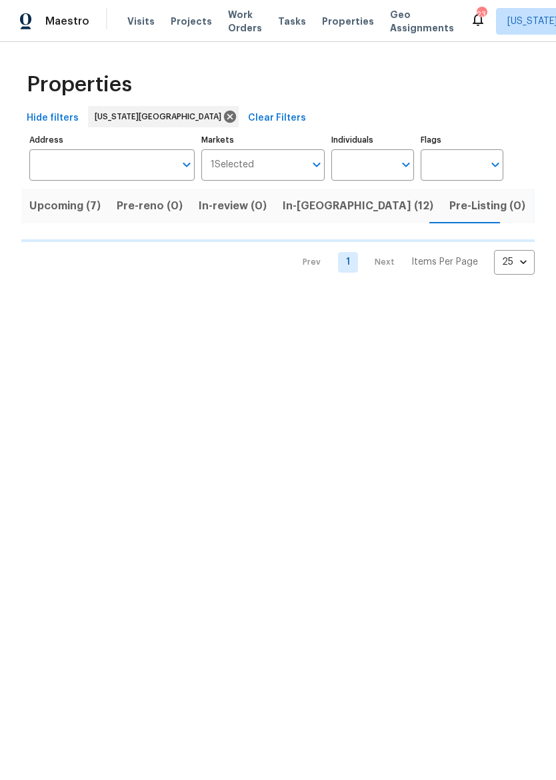
click at [123, 163] on input "Address" at bounding box center [101, 164] width 145 height 31
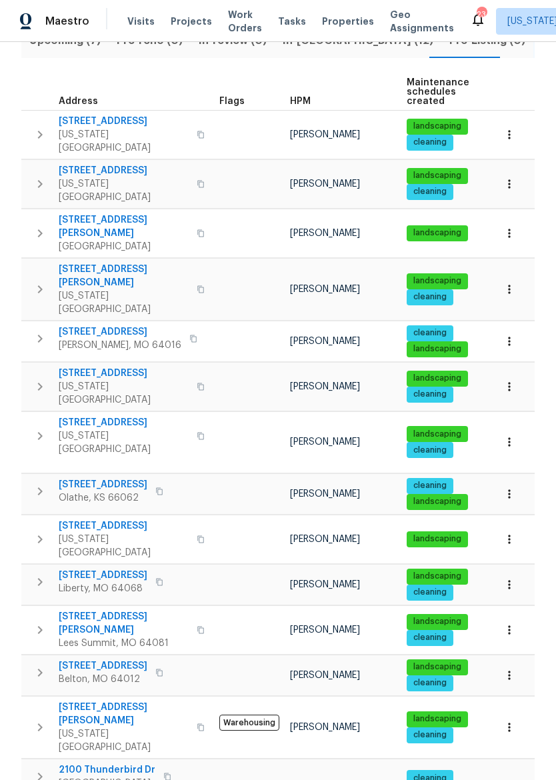
scroll to position [164, 0]
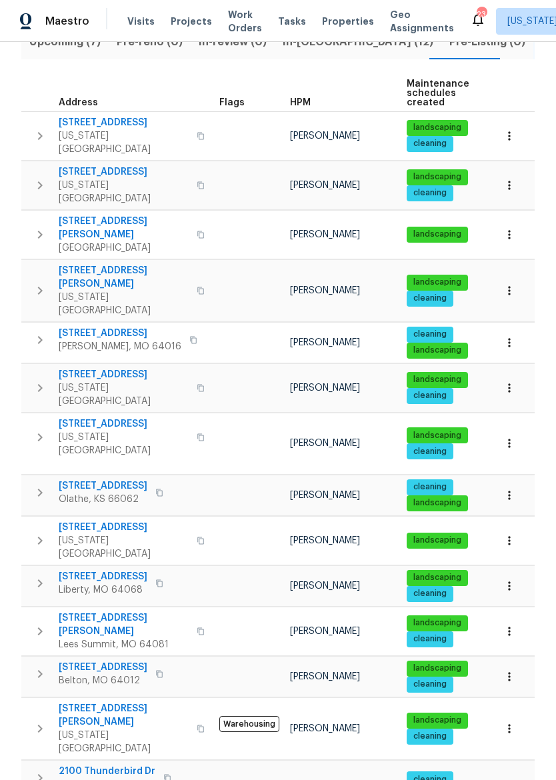
click at [81, 480] on span "2157 E 154th St" at bounding box center [103, 486] width 89 height 13
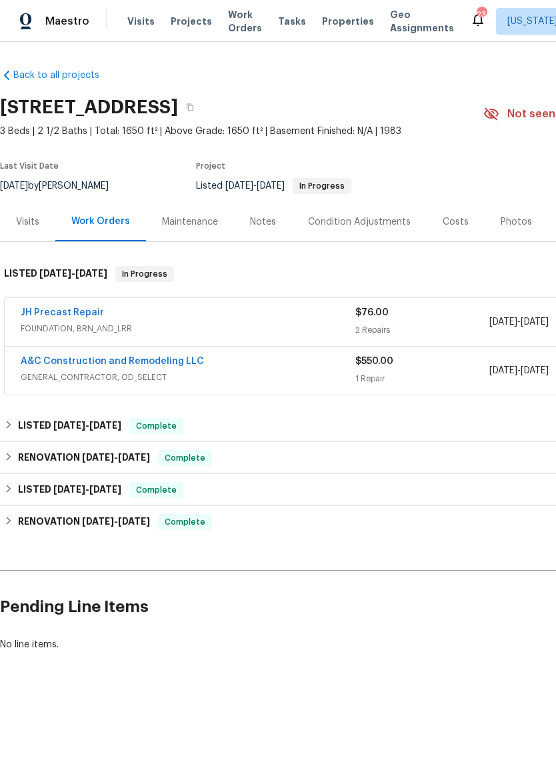
click at [31, 25] on img at bounding box center [26, 21] width 12 height 17
